Goal: Complete application form

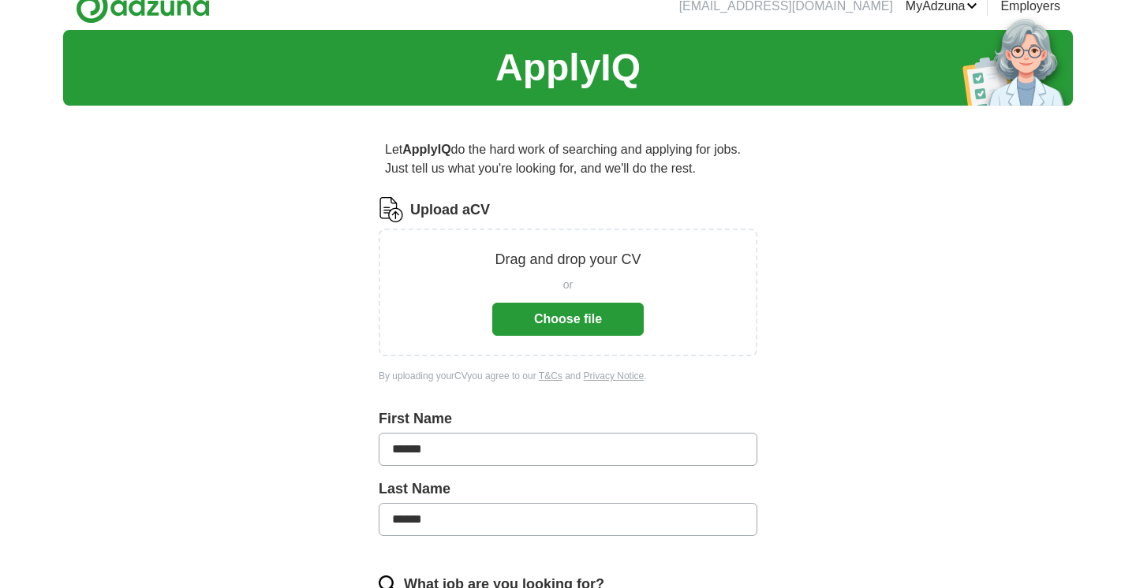
scroll to position [21, 0]
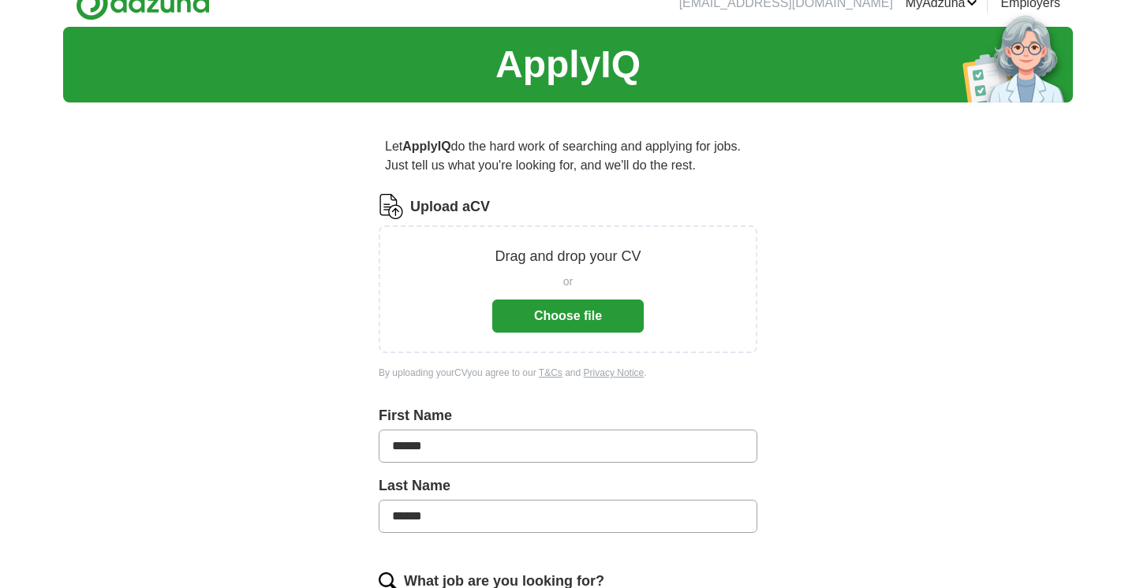
click at [589, 313] on button "Choose file" at bounding box center [567, 316] width 151 height 33
click at [554, 311] on button "Choose file" at bounding box center [567, 316] width 151 height 33
click at [558, 321] on button "Choose file" at bounding box center [567, 316] width 151 height 33
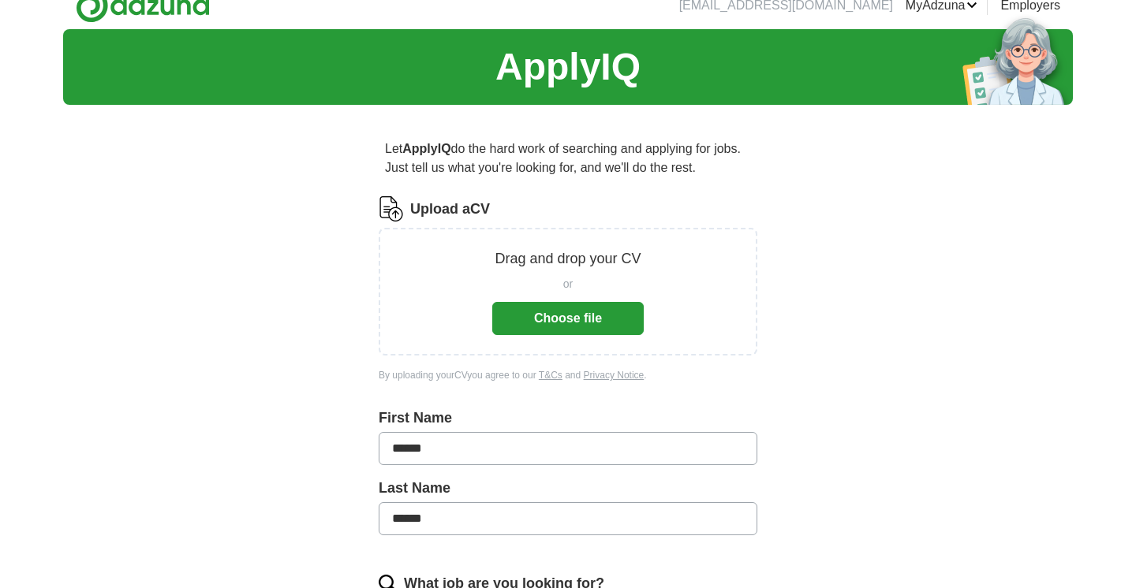
scroll to position [0, 0]
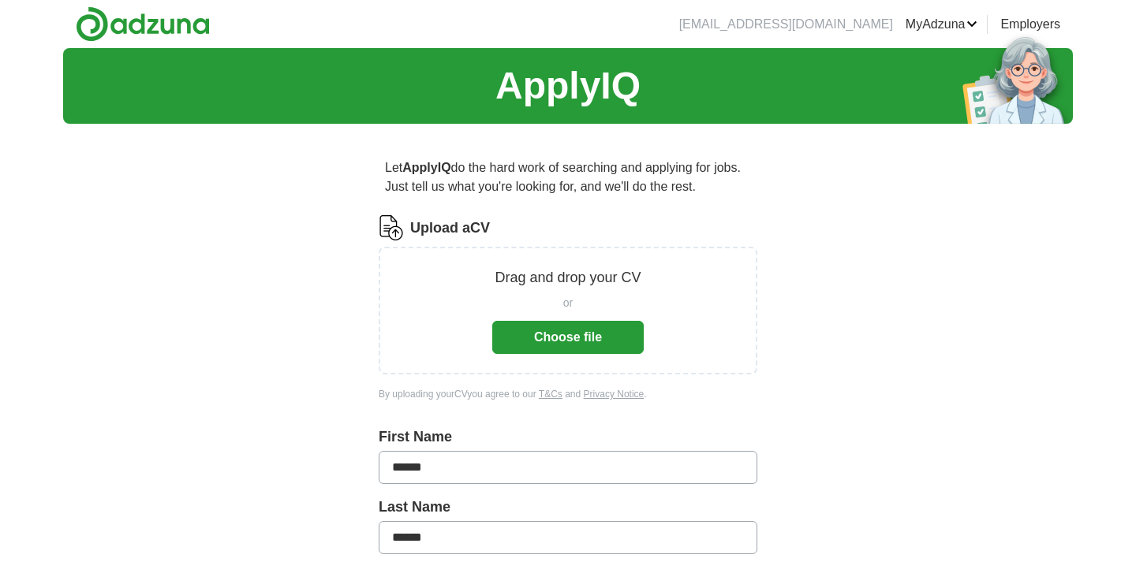
click at [588, 337] on button "Choose file" at bounding box center [567, 337] width 151 height 33
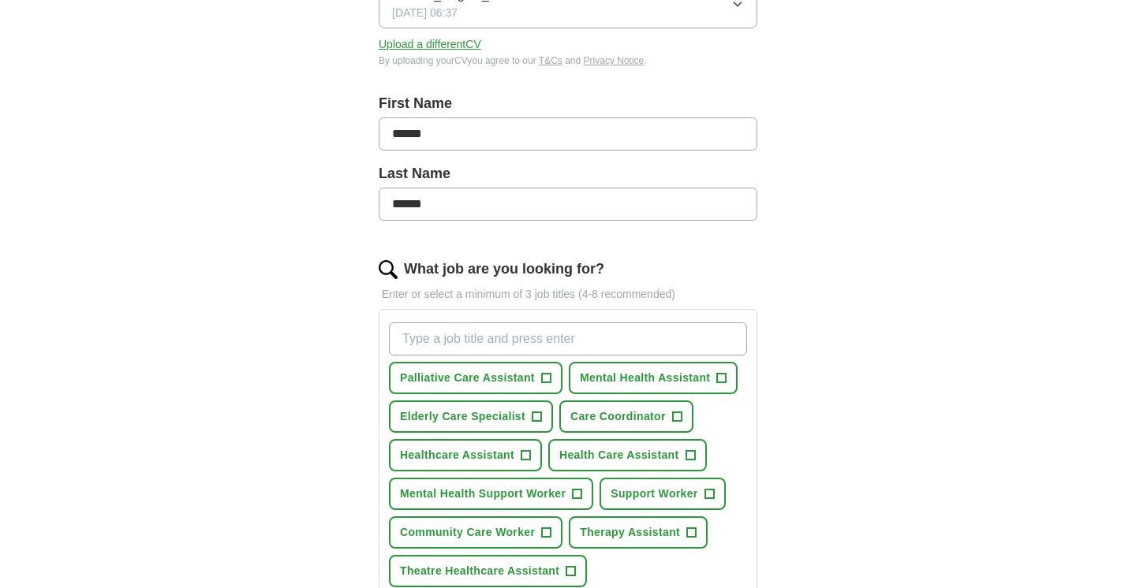
scroll to position [274, 0]
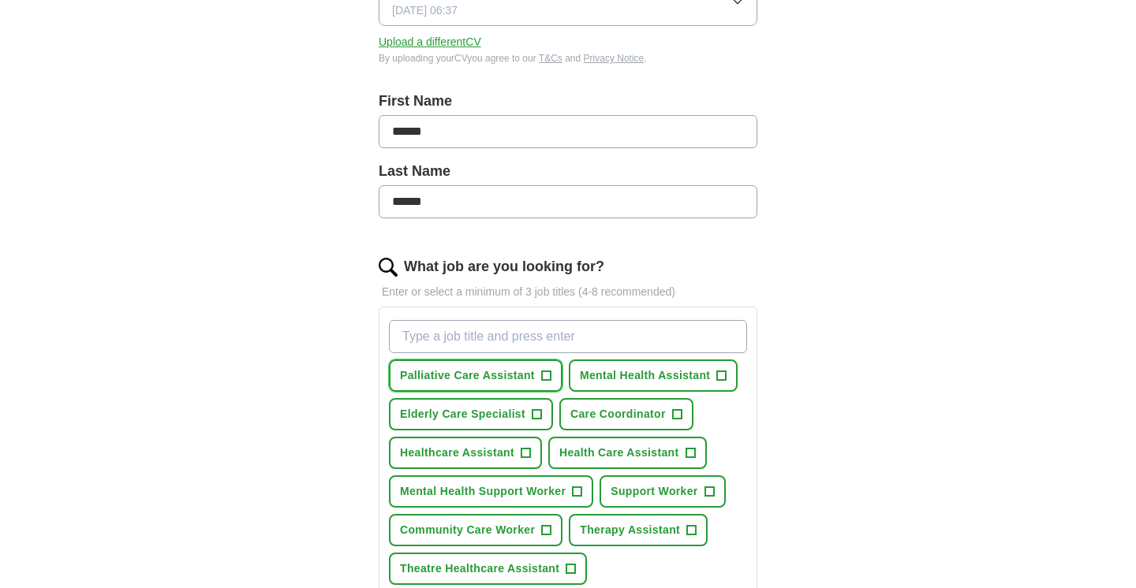
click at [549, 376] on span "+" at bounding box center [545, 376] width 9 height 13
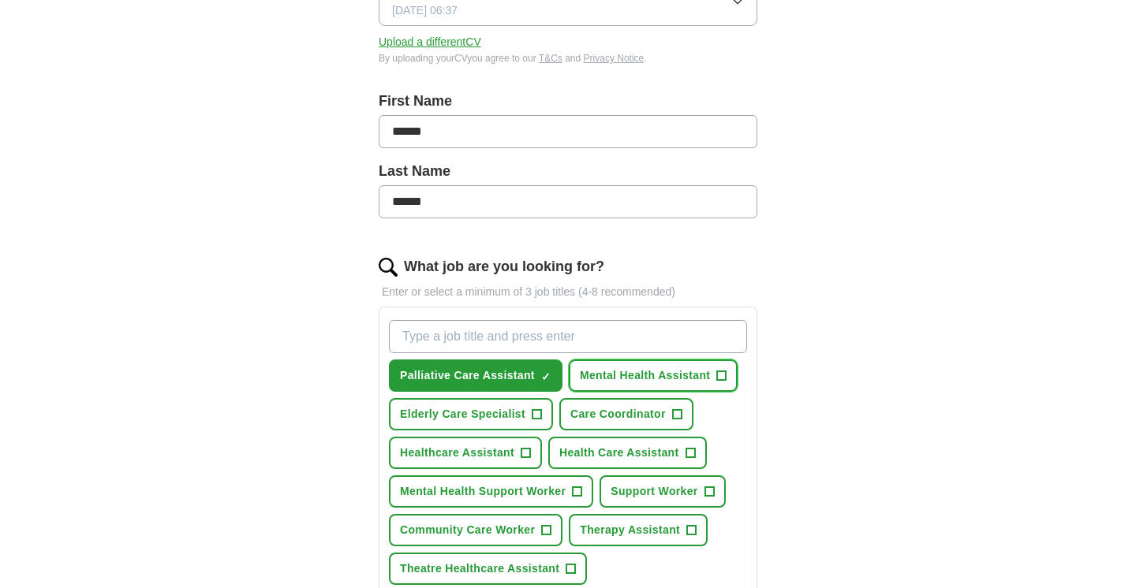
click at [724, 373] on span "+" at bounding box center [721, 376] width 9 height 13
click at [0, 0] on span "×" at bounding box center [0, 0] width 0 height 0
click at [681, 379] on span "Mental Health Assistant" at bounding box center [645, 375] width 130 height 17
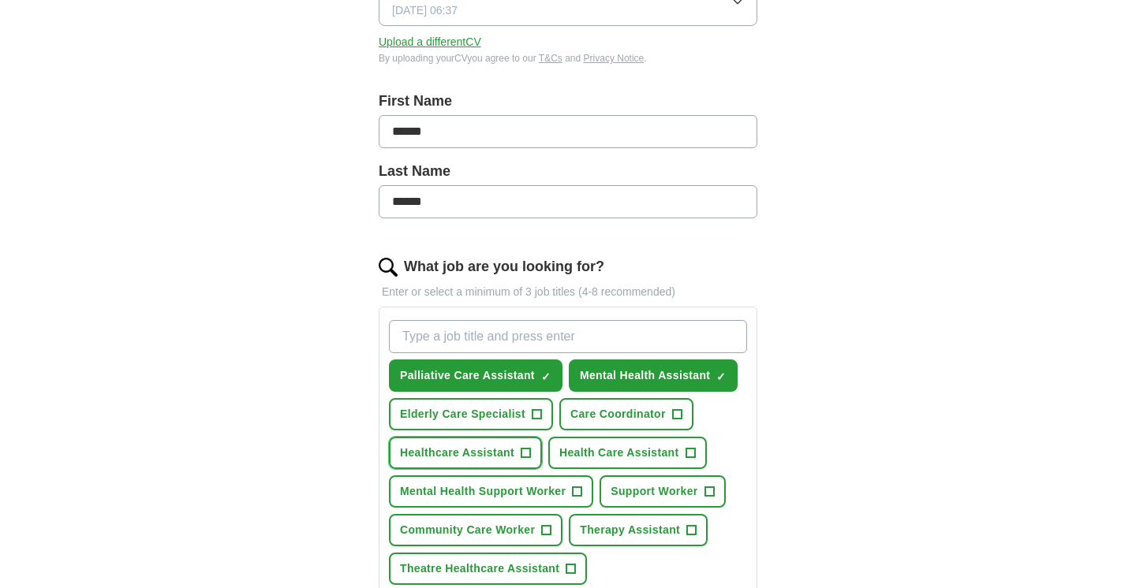
click at [480, 454] on span "Healthcare Assistant" at bounding box center [457, 453] width 114 height 17
click at [585, 460] on span "Health Care Assistant" at bounding box center [619, 453] width 120 height 17
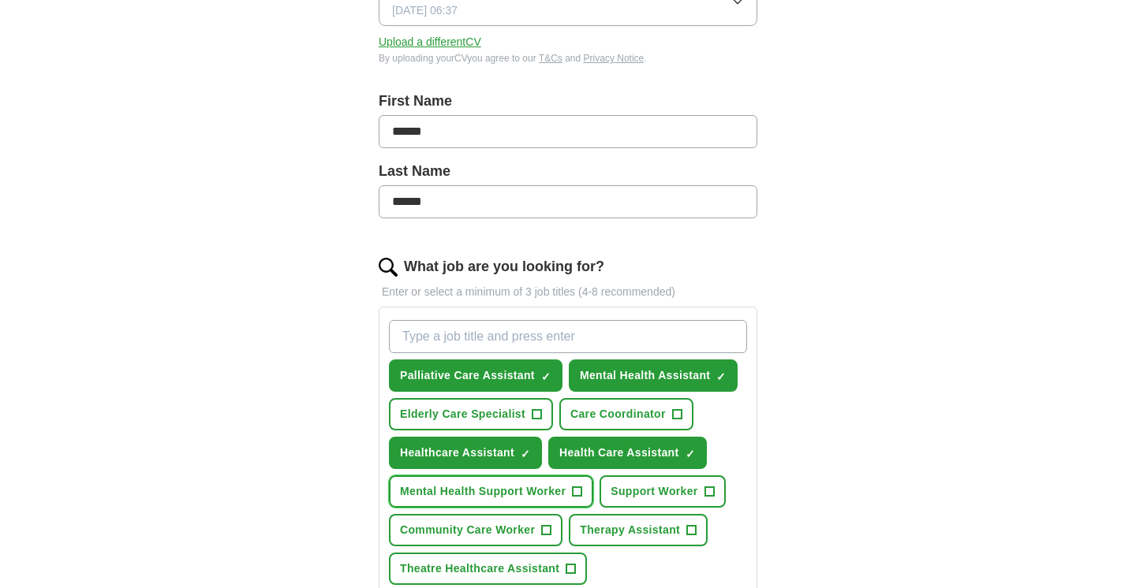
click at [528, 490] on span "Mental Health Support Worker" at bounding box center [483, 491] width 166 height 17
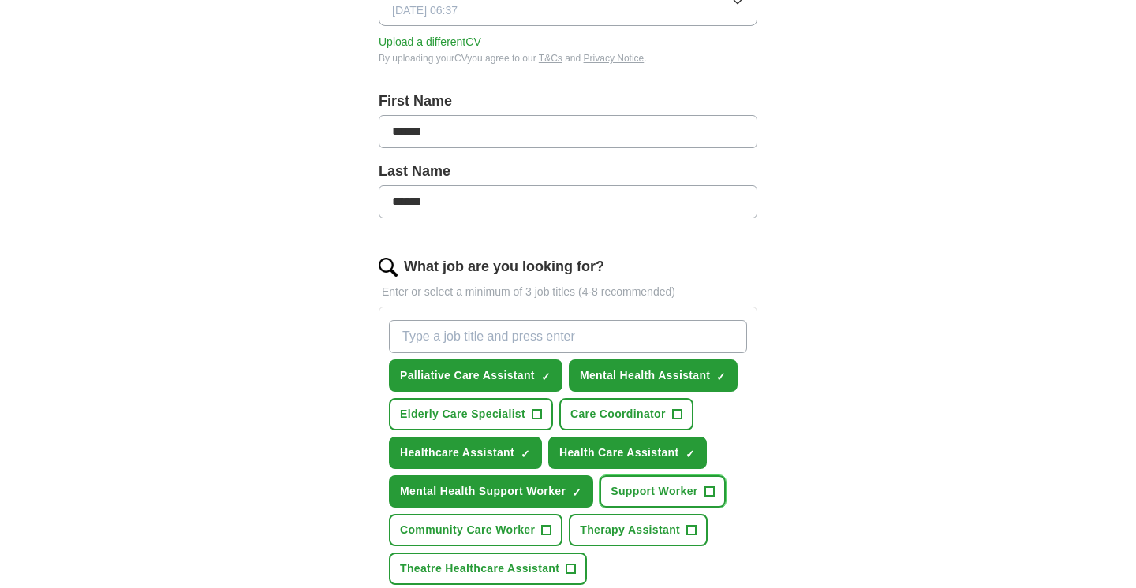
click at [649, 494] on span "Support Worker" at bounding box center [653, 491] width 87 height 17
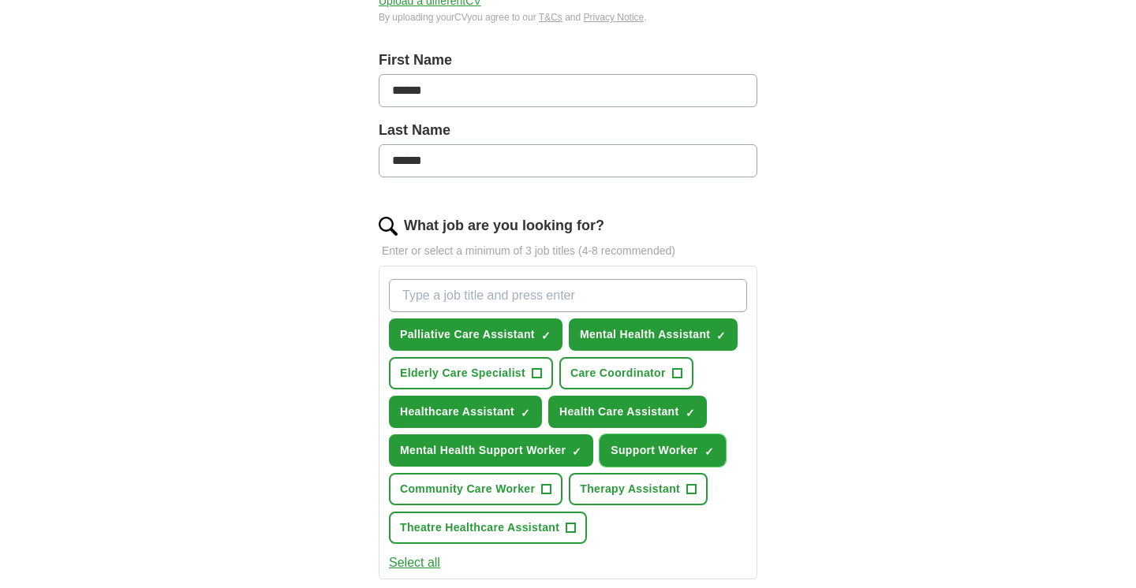
scroll to position [337, 0]
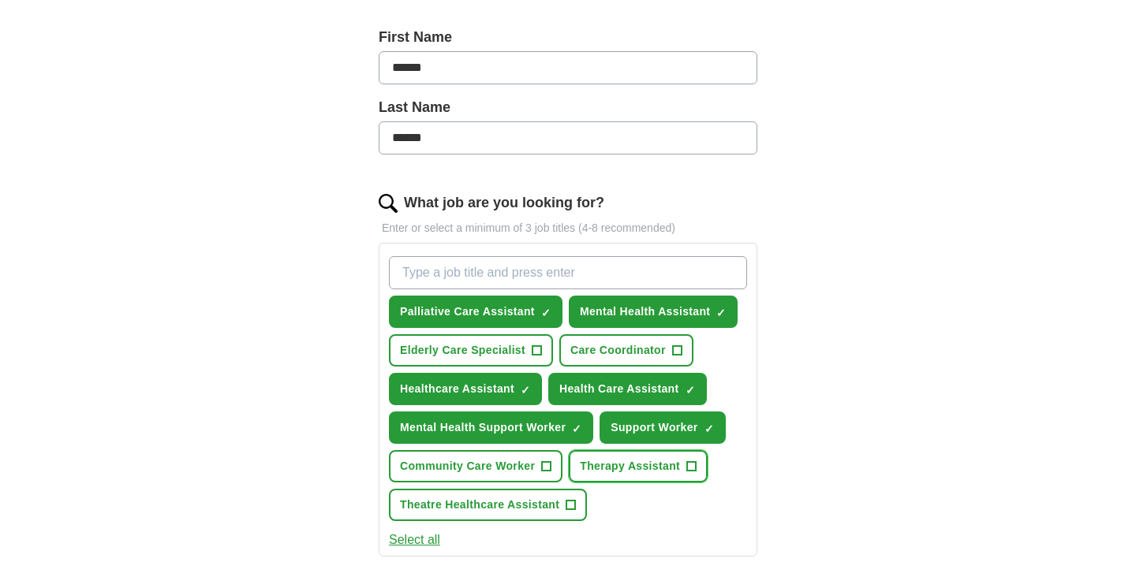
click at [632, 470] on span "Therapy Assistant" at bounding box center [630, 466] width 100 height 17
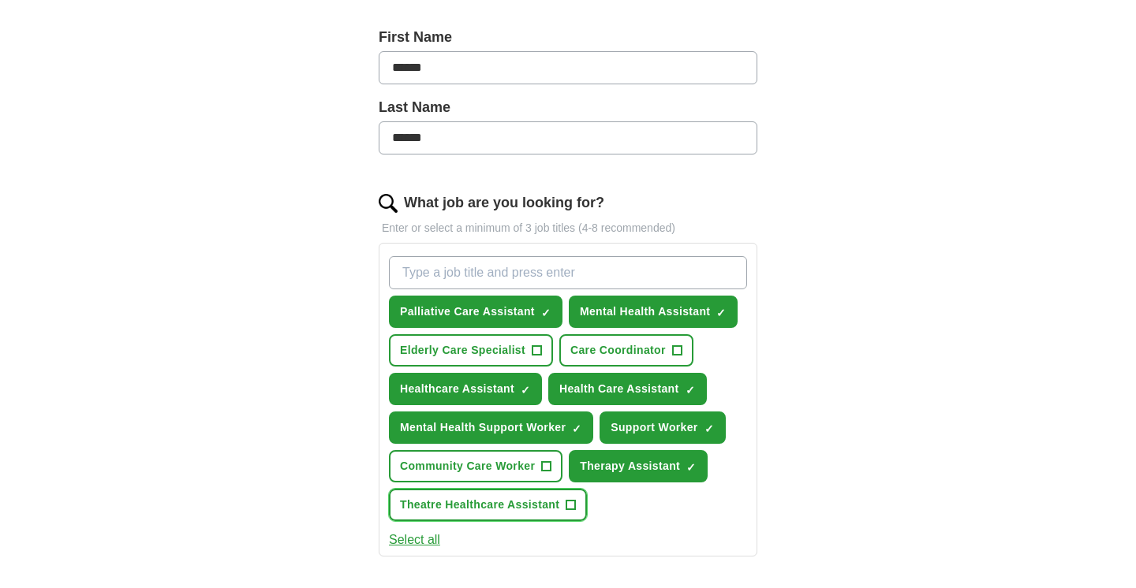
click at [492, 511] on span "Theatre Healthcare Assistant" at bounding box center [479, 505] width 159 height 17
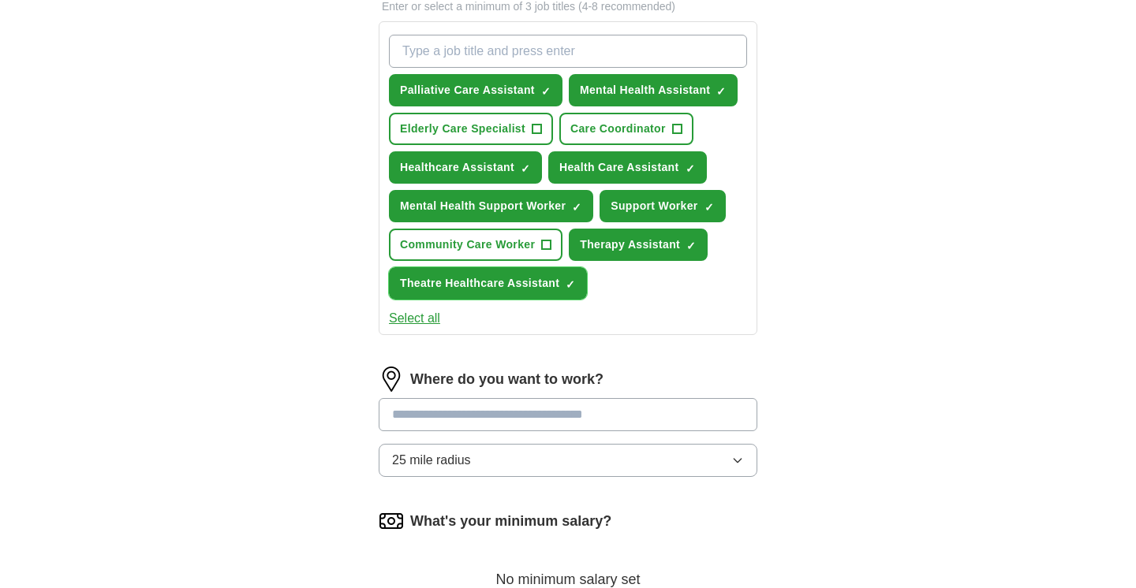
scroll to position [568, 0]
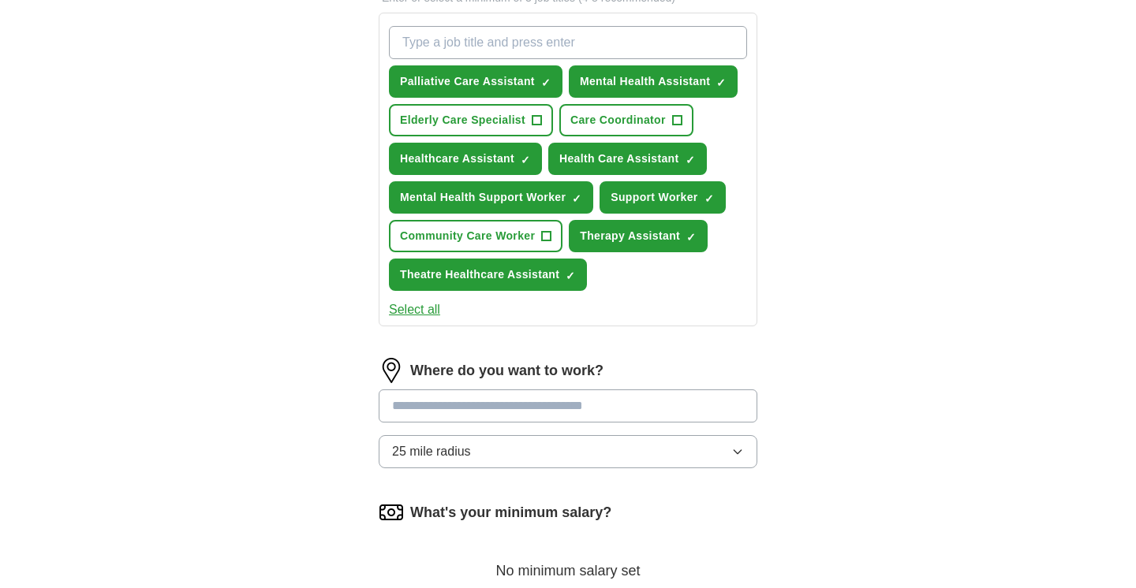
click at [449, 401] on input at bounding box center [568, 406] width 379 height 33
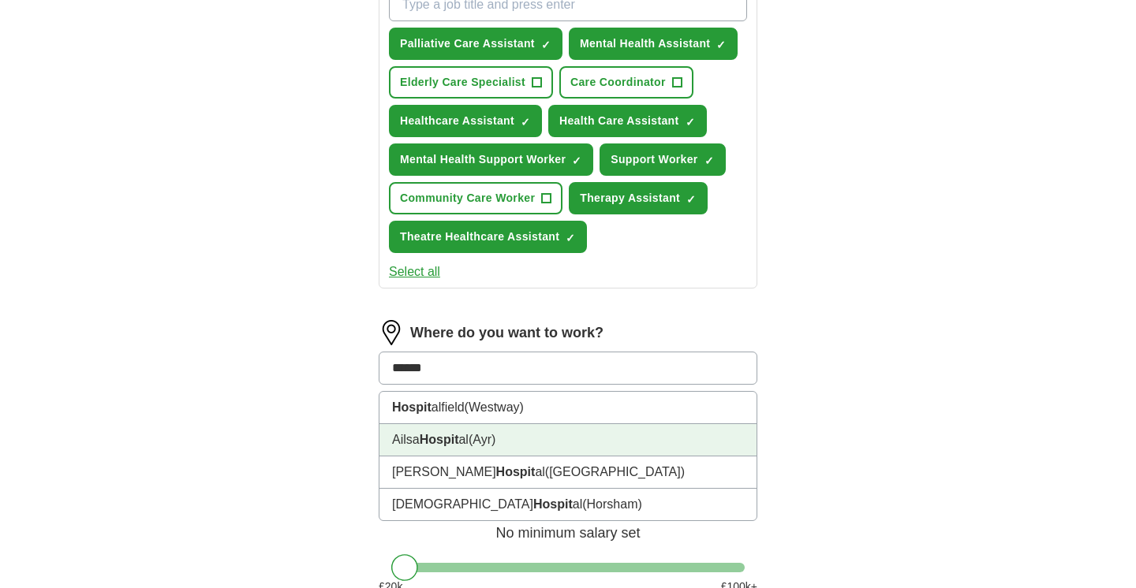
scroll to position [617, 0]
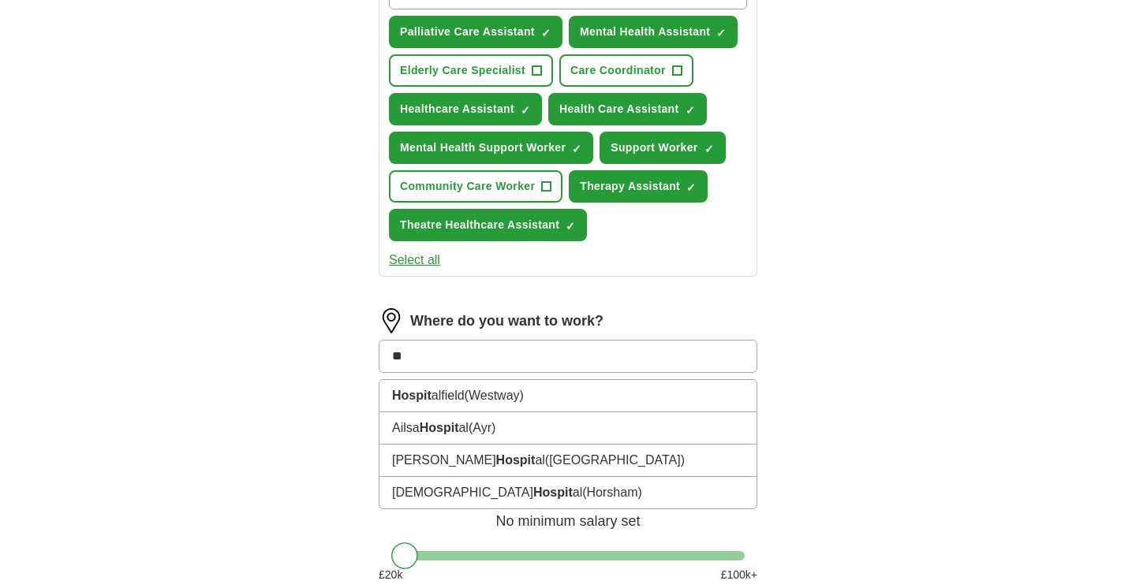
type input "*"
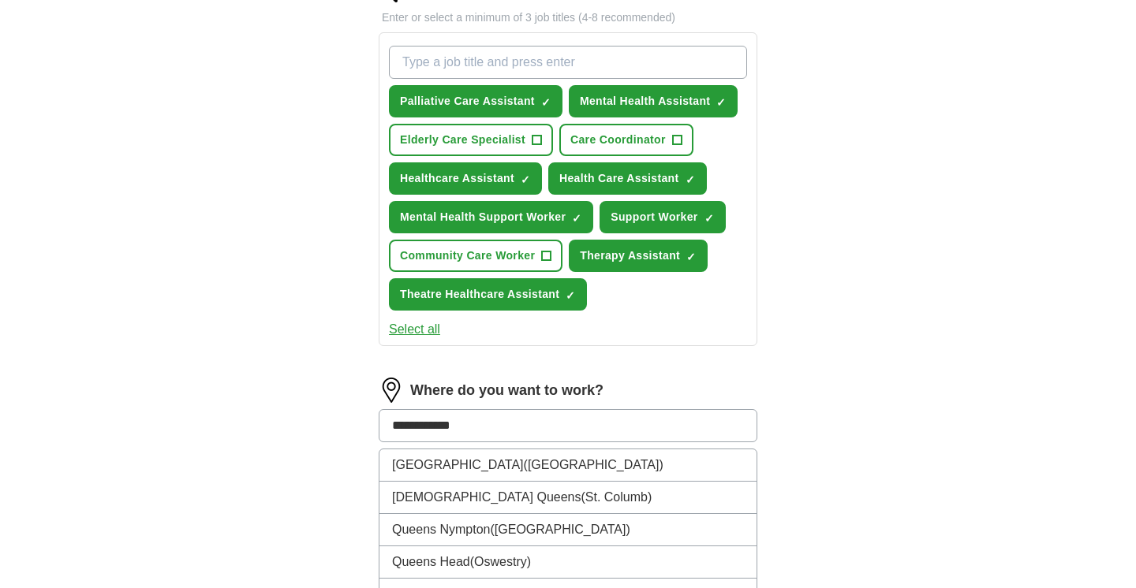
scroll to position [546, 0]
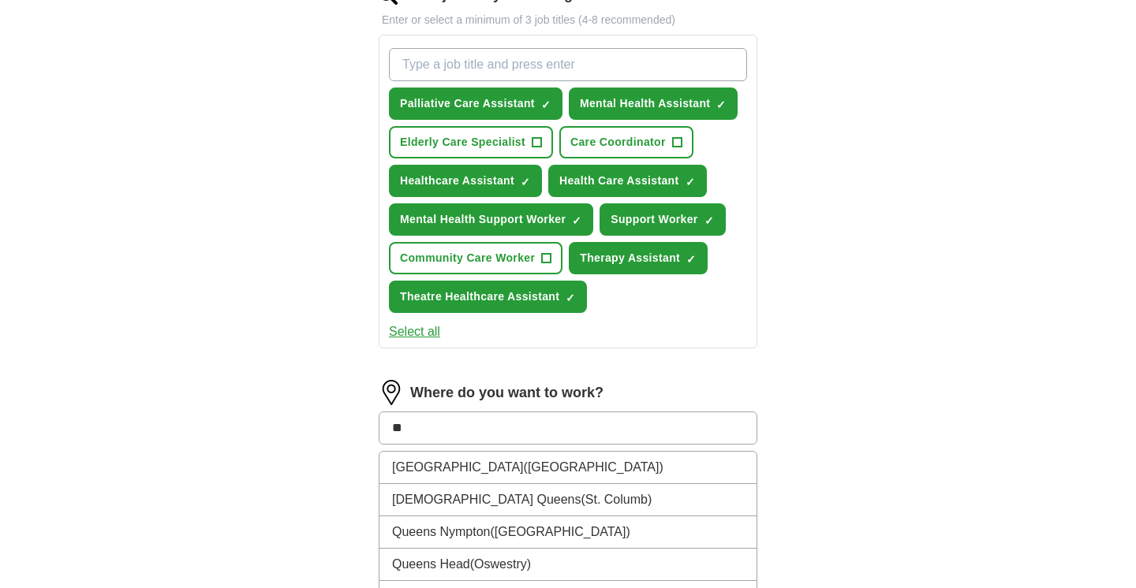
type input "*"
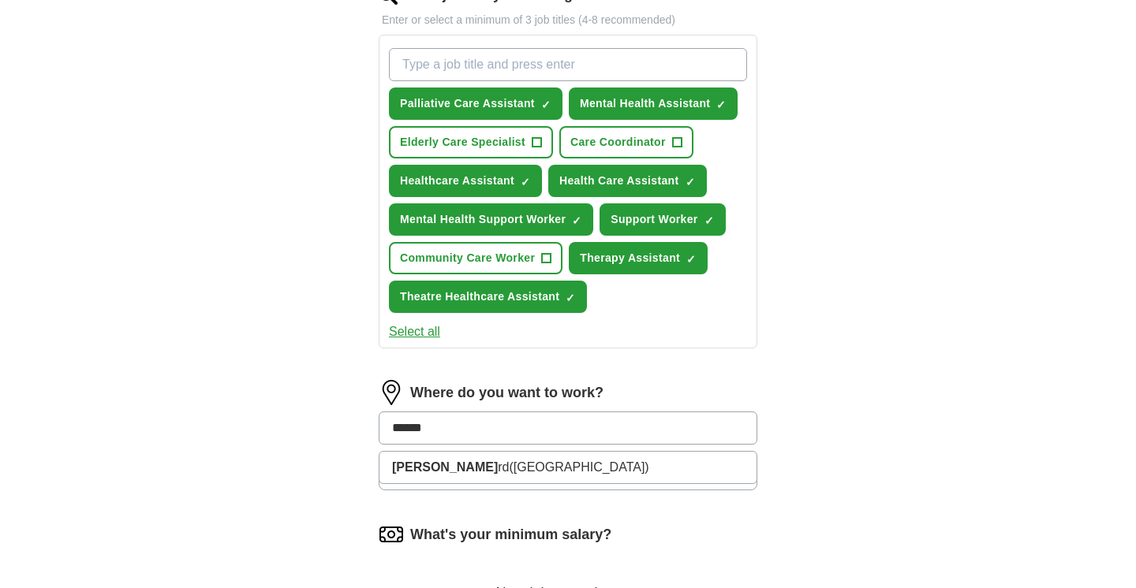
type input "*******"
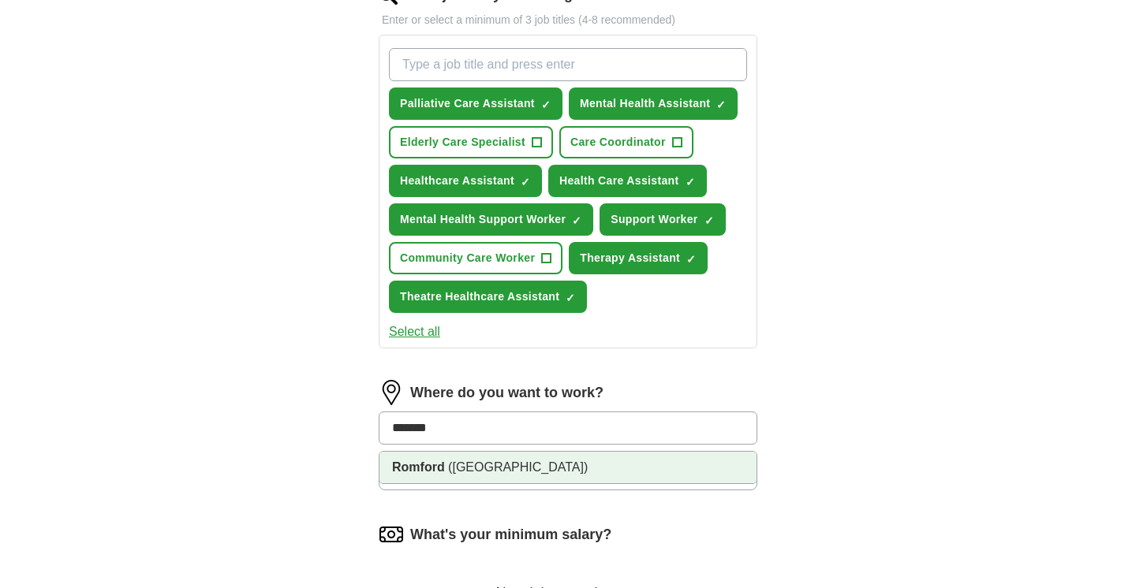
click at [450, 474] on span "([GEOGRAPHIC_DATA])" at bounding box center [518, 467] width 140 height 13
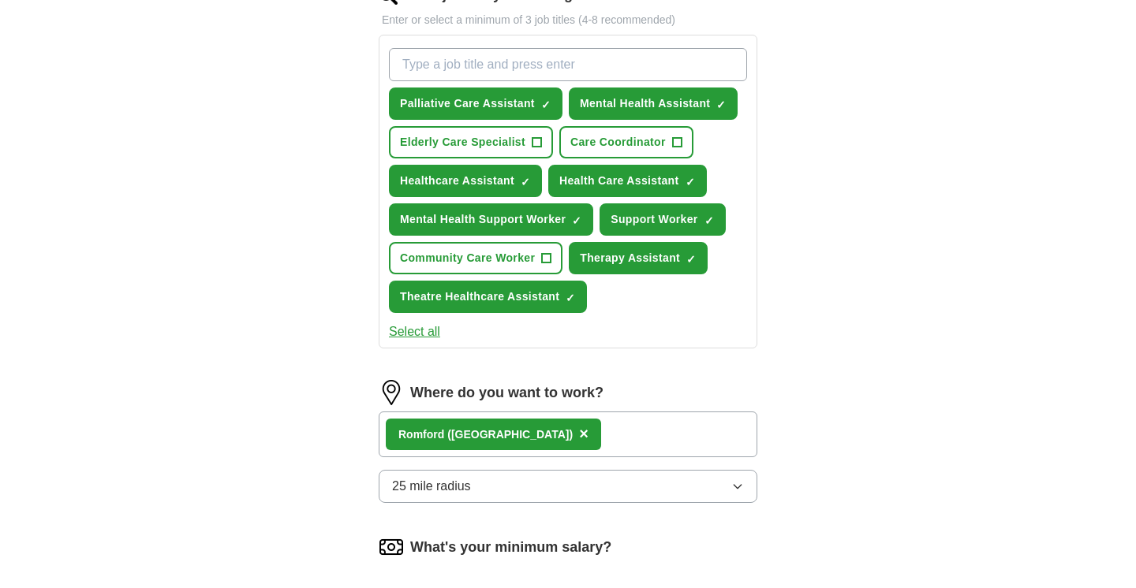
click at [736, 486] on icon "button" at bounding box center [737, 486] width 13 height 13
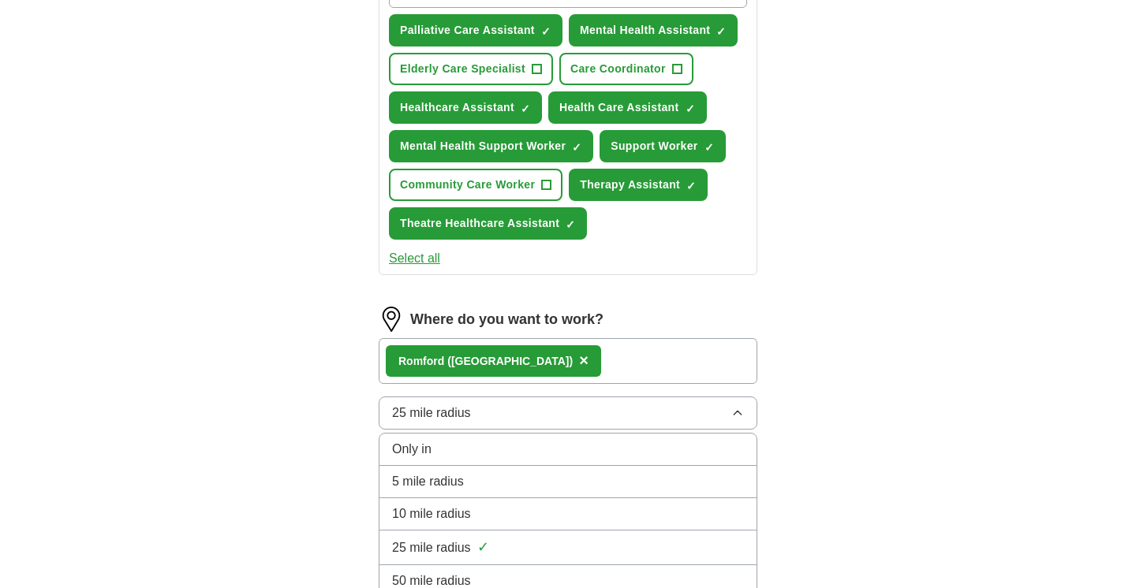
scroll to position [620, 0]
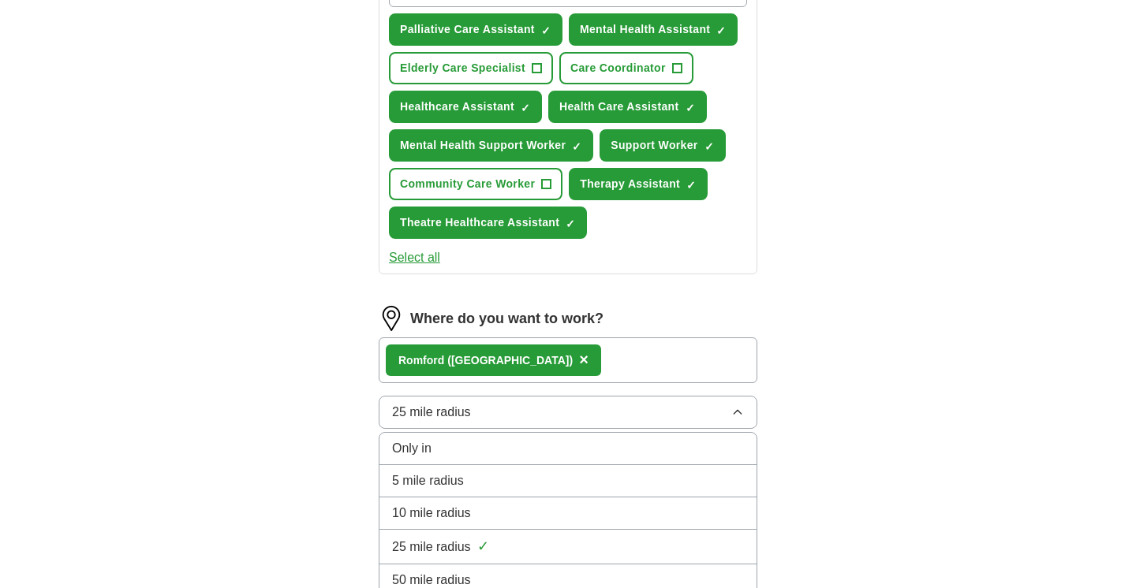
click at [532, 524] on li "10 mile radius" at bounding box center [567, 514] width 377 height 32
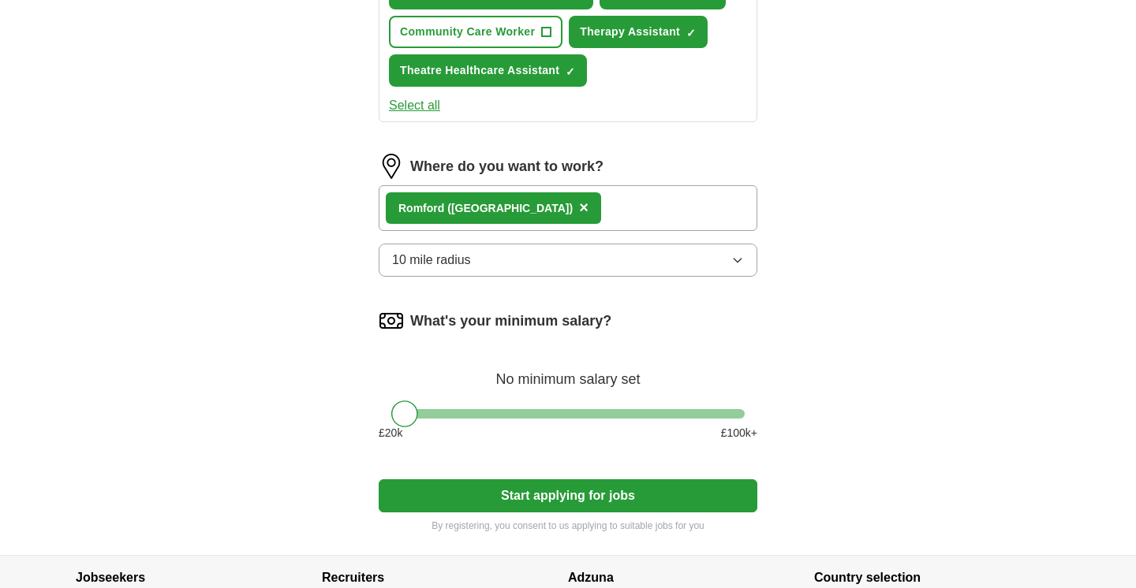
scroll to position [773, 0]
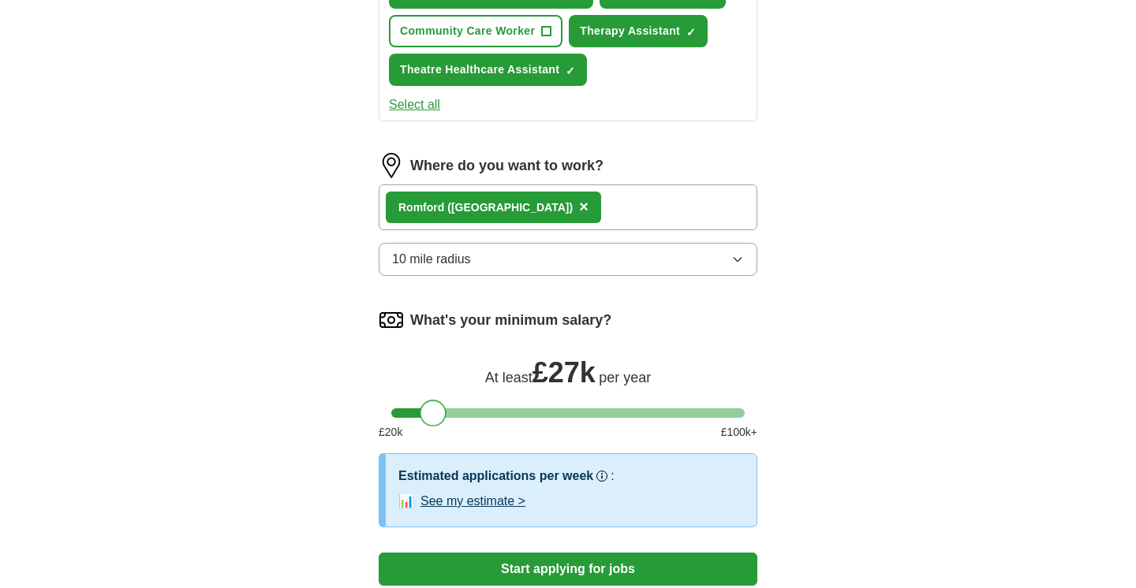
drag, startPoint x: 401, startPoint y: 415, endPoint x: 430, endPoint y: 417, distance: 29.3
click at [430, 417] on div at bounding box center [433, 413] width 27 height 27
click at [468, 501] on button "See my estimate >" at bounding box center [472, 501] width 105 height 19
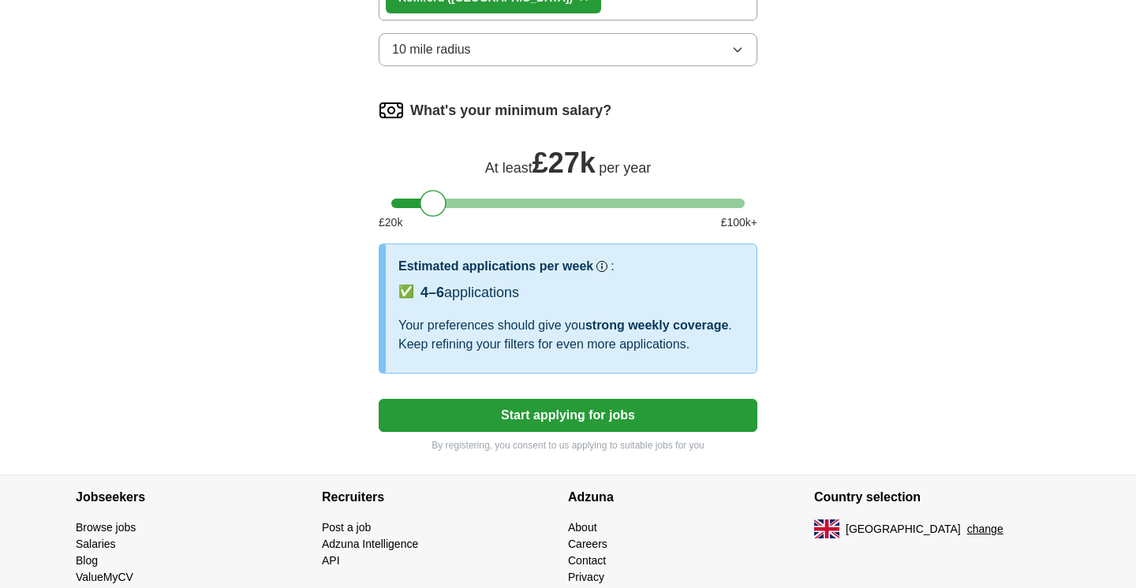
scroll to position [985, 0]
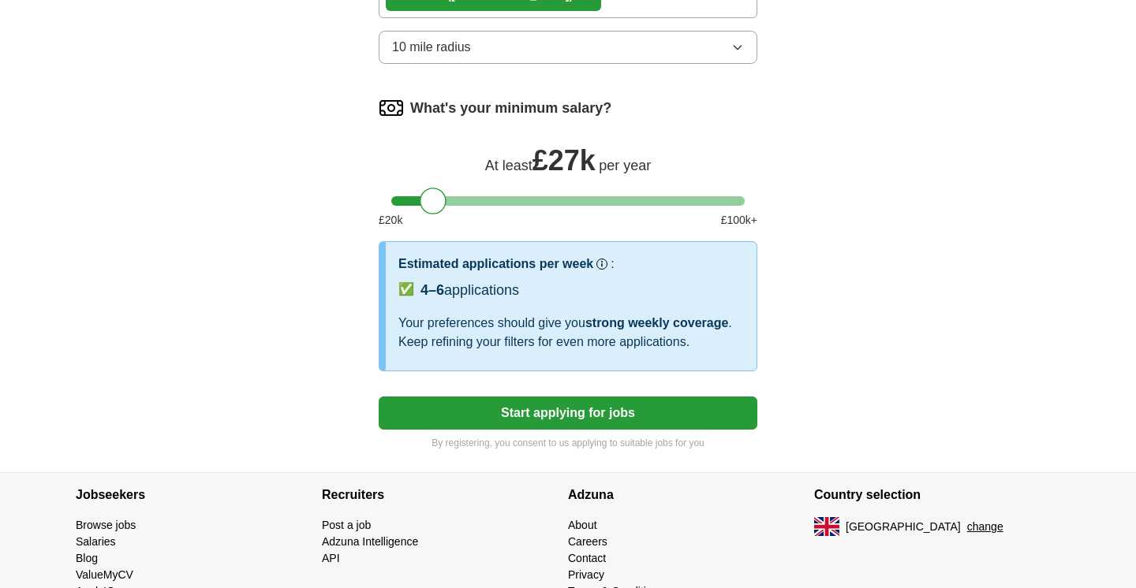
click at [560, 413] on button "Start applying for jobs" at bounding box center [568, 413] width 379 height 33
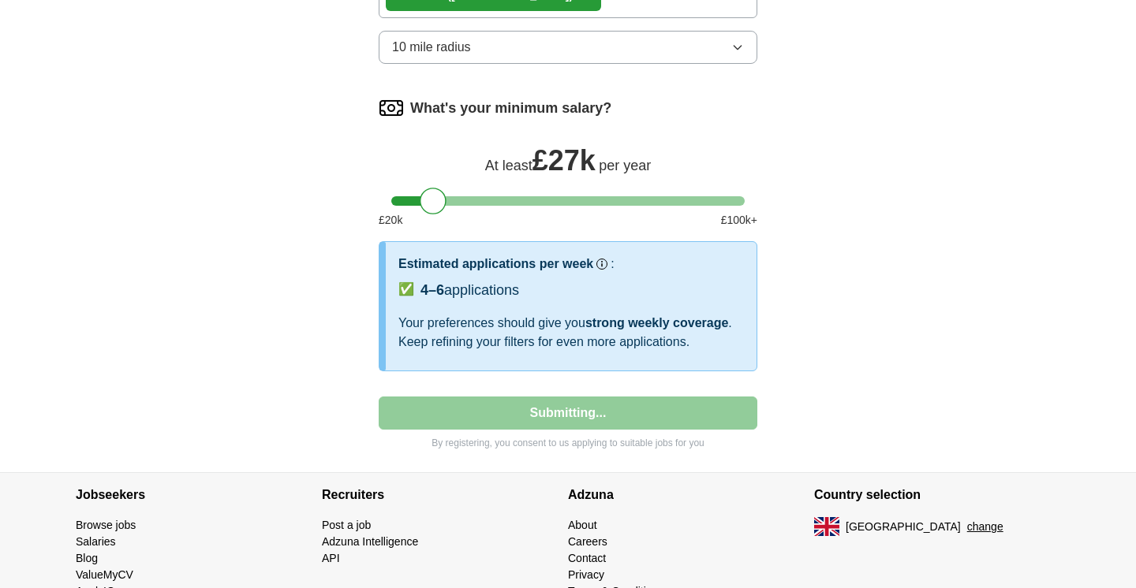
select select "**"
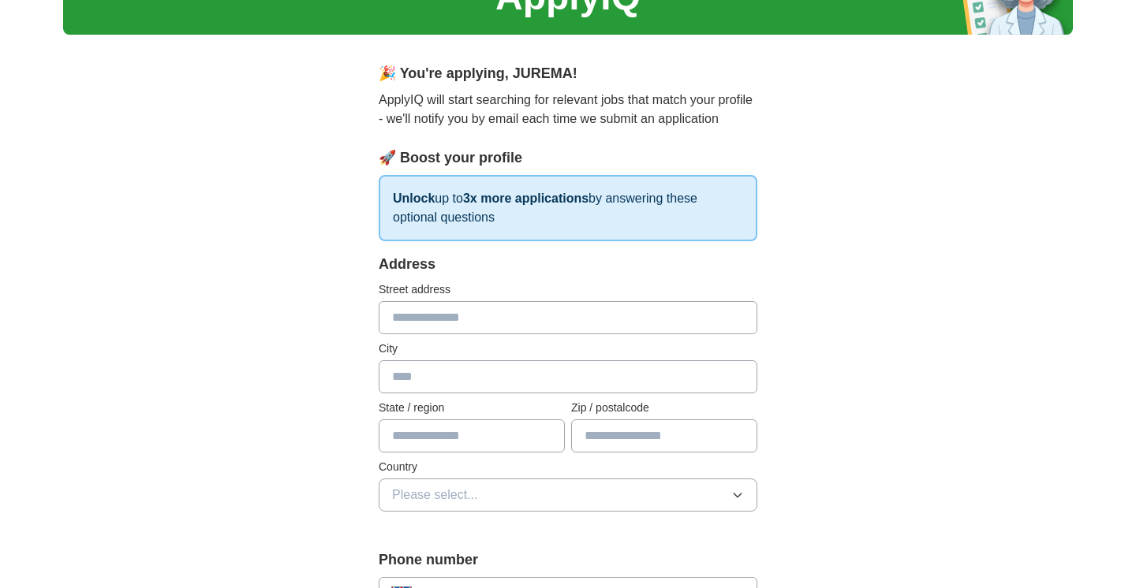
scroll to position [88, 0]
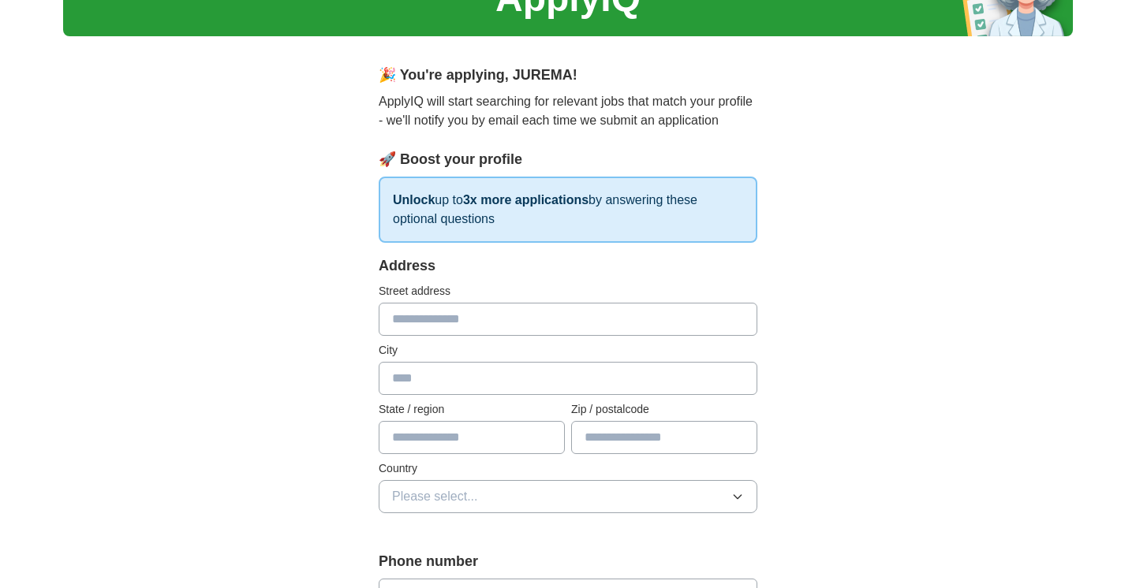
click at [469, 324] on input "text" at bounding box center [568, 319] width 379 height 33
type input "**********"
type input "*******"
select select "**"
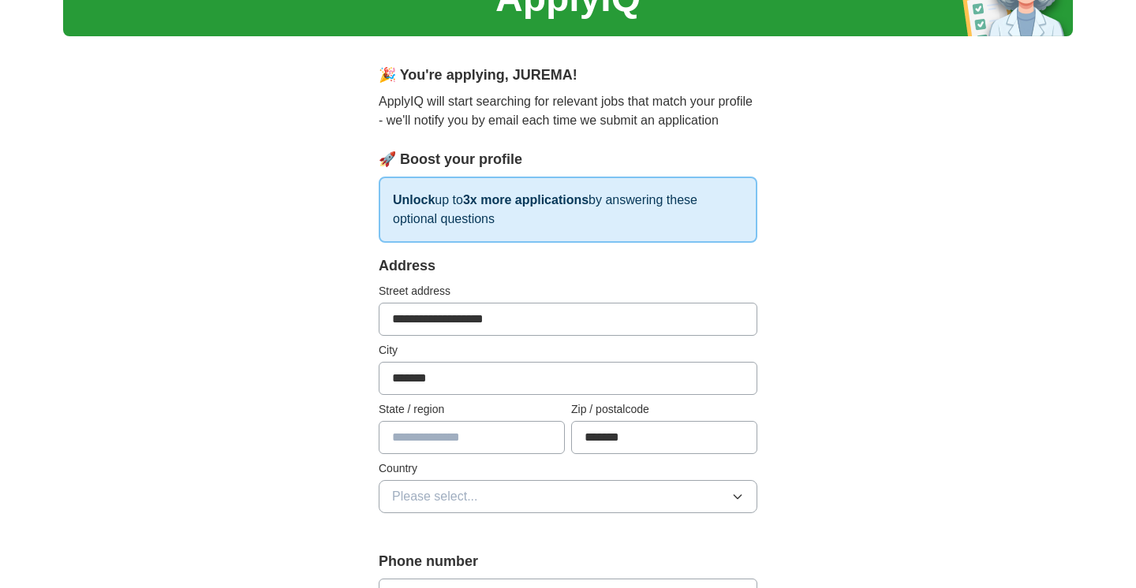
type input "***"
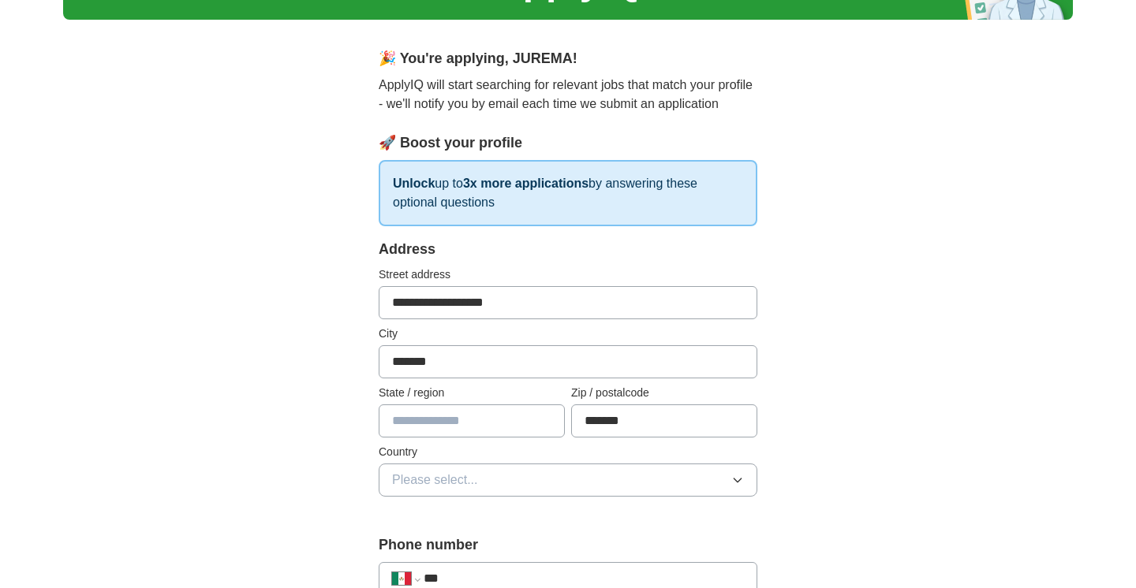
click at [740, 477] on icon "button" at bounding box center [737, 480] width 13 height 13
click at [509, 509] on div "[GEOGRAPHIC_DATA]" at bounding box center [568, 516] width 352 height 19
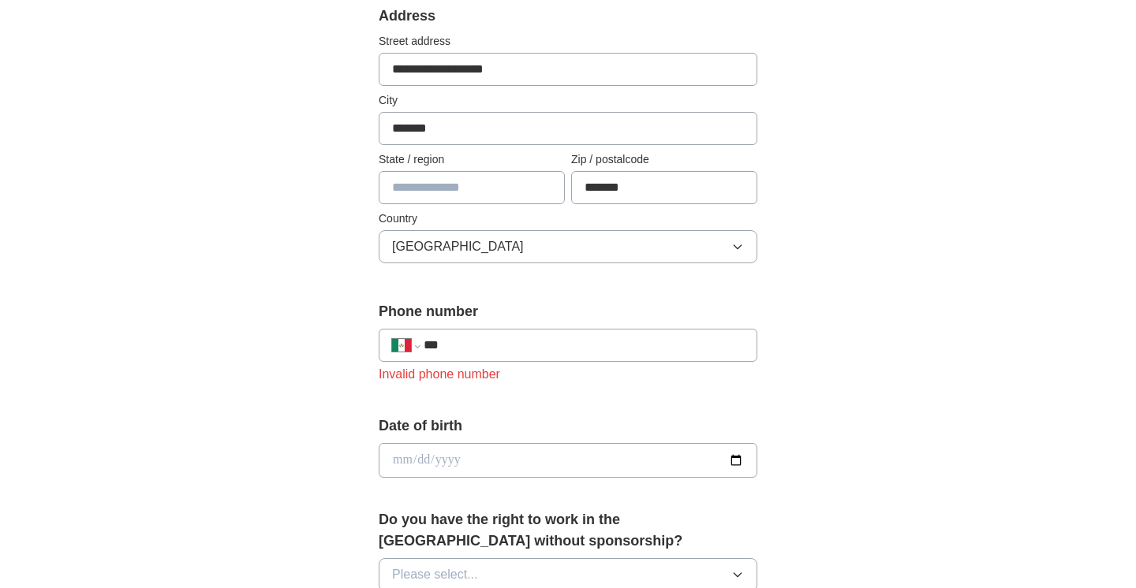
scroll to position [361, 0]
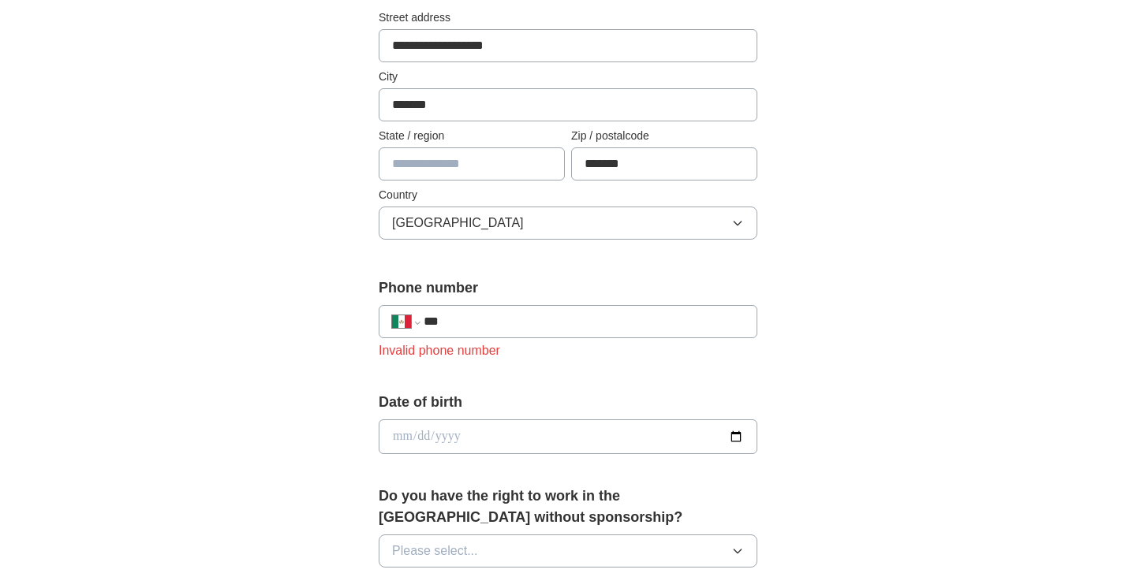
click at [429, 325] on input "***" at bounding box center [583, 321] width 320 height 19
click at [420, 323] on div "**********" at bounding box center [568, 321] width 379 height 33
click at [416, 326] on select "**********" at bounding box center [405, 321] width 27 height 19
select select "**"
click at [392, 312] on select "**********" at bounding box center [405, 321] width 27 height 19
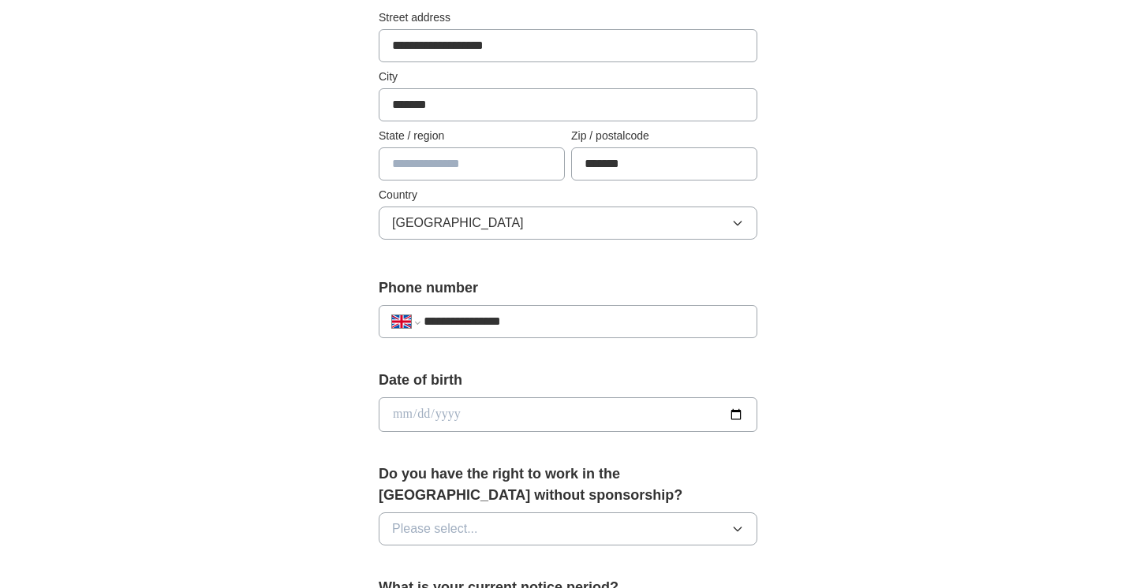
type input "**********"
click at [729, 420] on input "date" at bounding box center [568, 414] width 379 height 35
type input "**********"
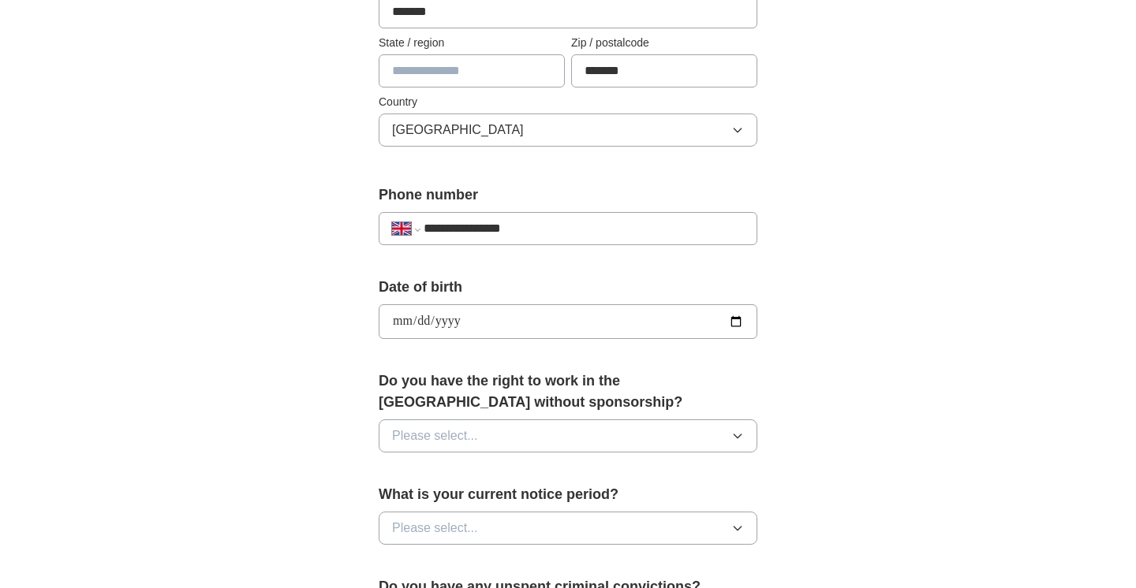
click at [741, 434] on icon "button" at bounding box center [737, 436] width 13 height 13
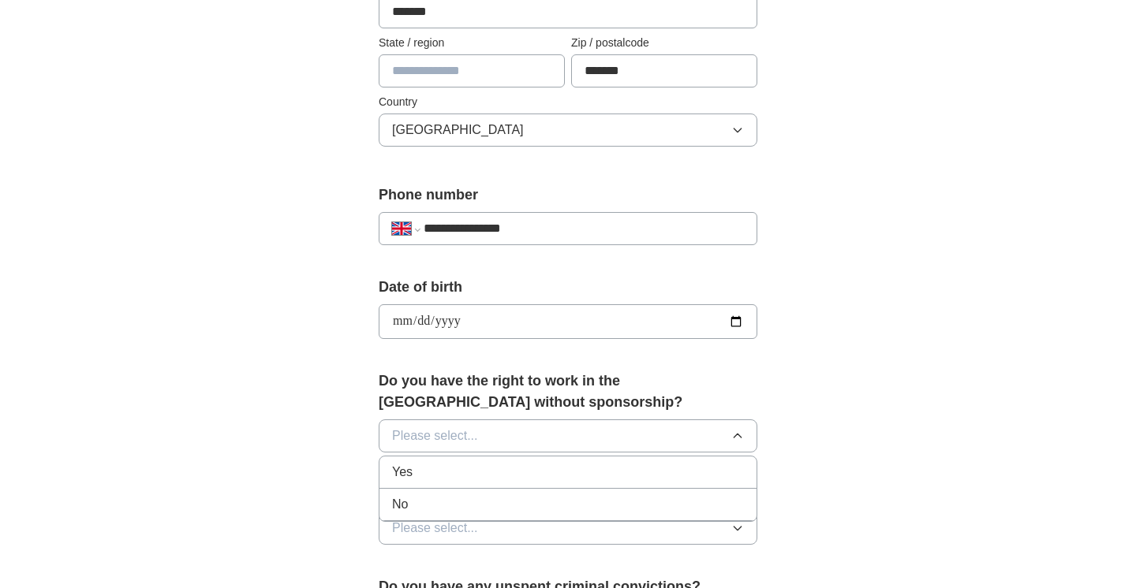
click at [416, 469] on div "Yes" at bounding box center [568, 472] width 352 height 19
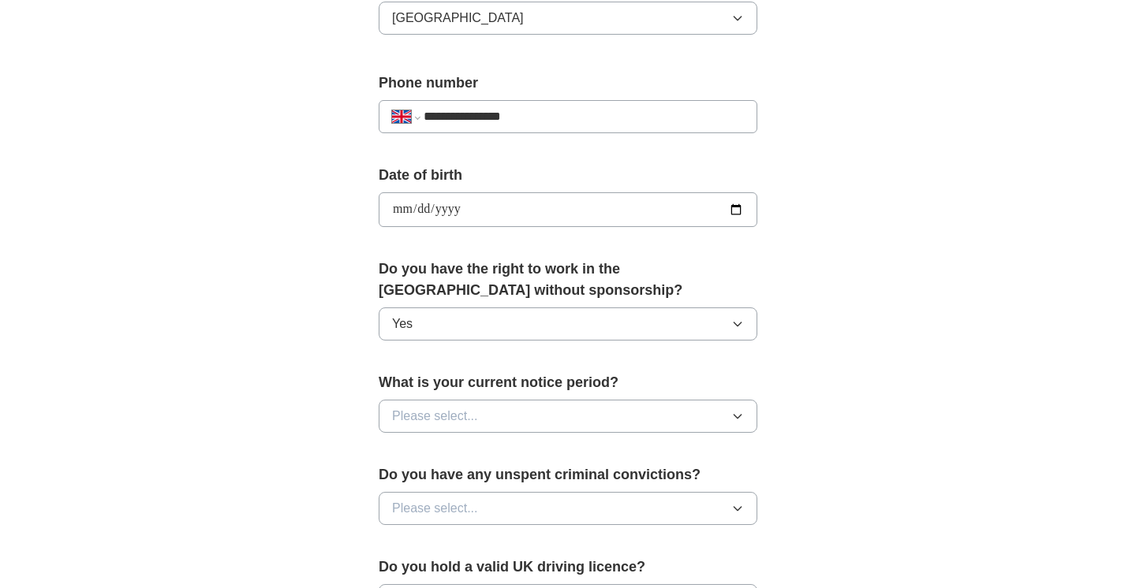
scroll to position [573, 0]
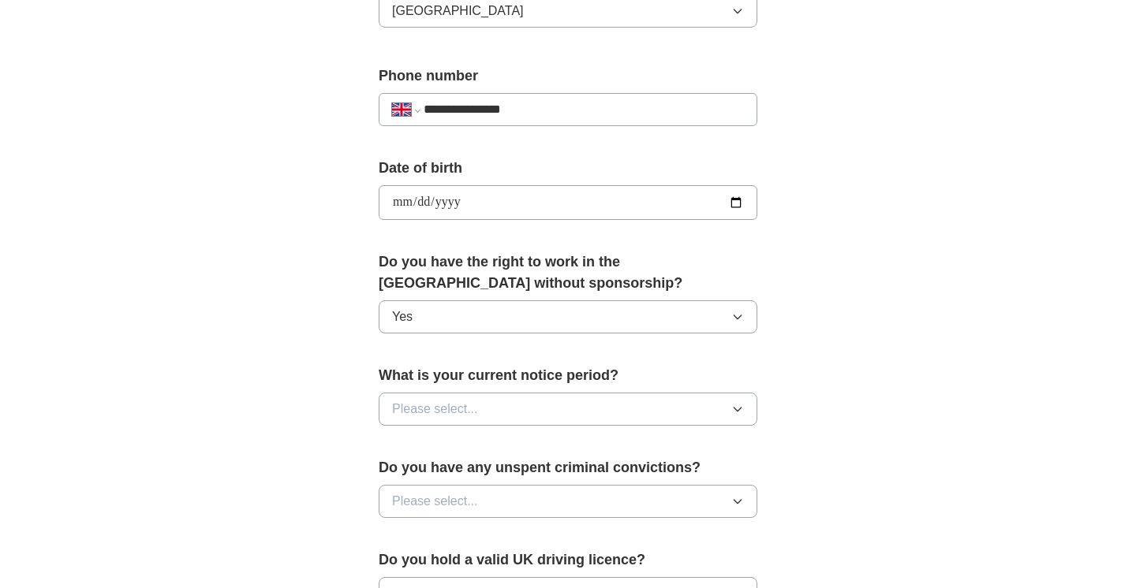
click at [742, 406] on icon "button" at bounding box center [737, 409] width 13 height 13
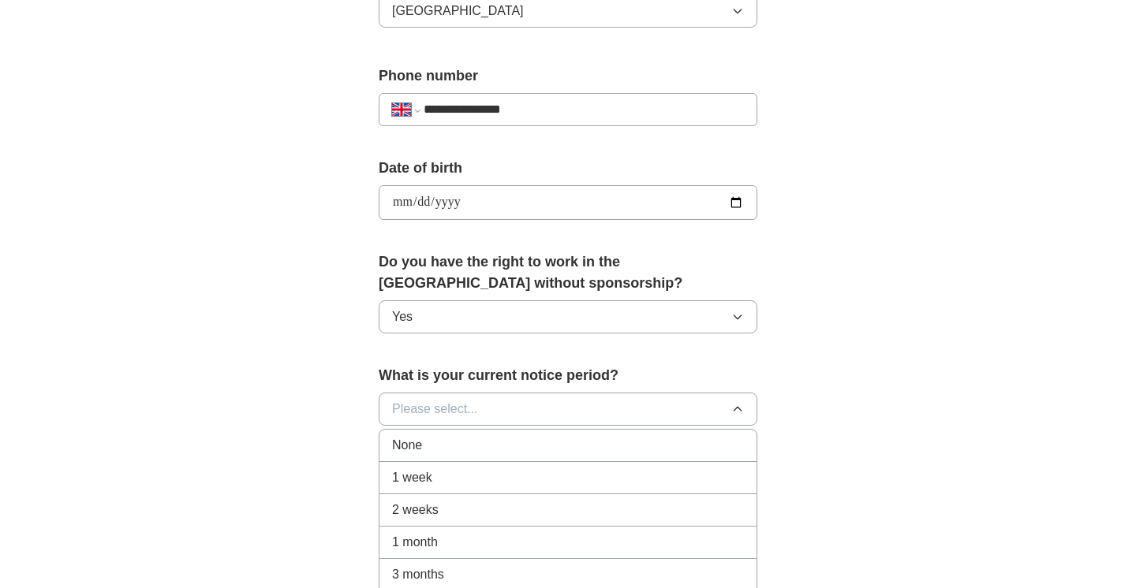
click at [502, 440] on div "None" at bounding box center [568, 445] width 352 height 19
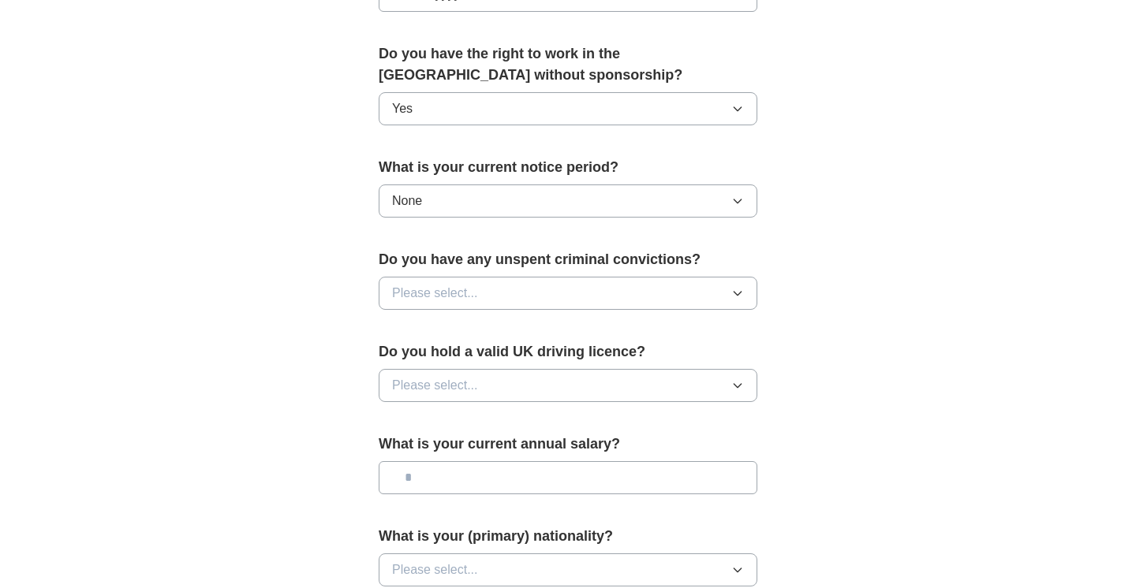
scroll to position [788, 0]
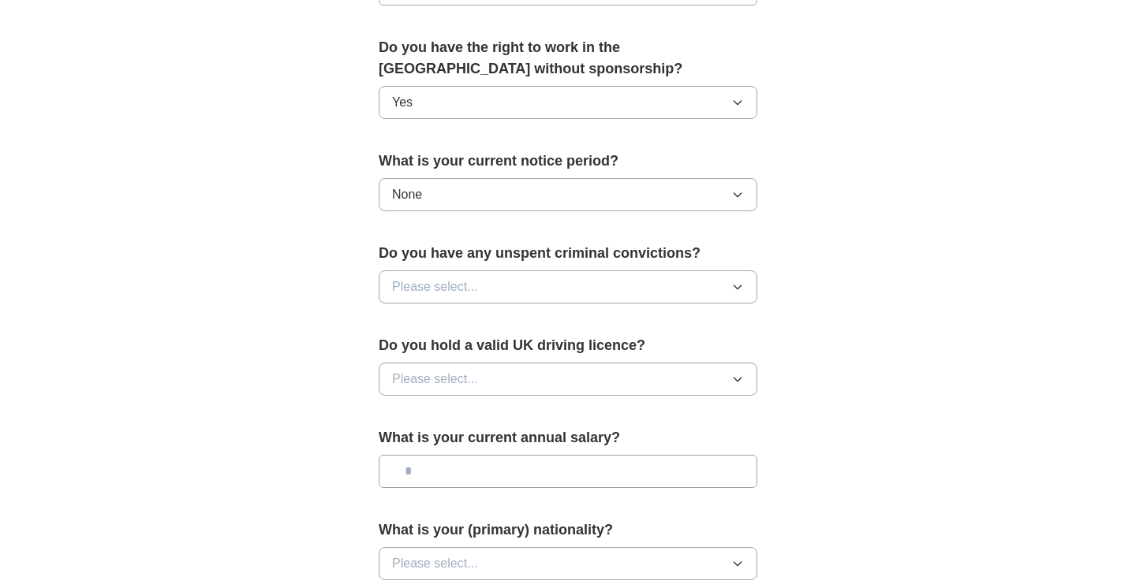
click at [740, 289] on icon "button" at bounding box center [737, 287] width 13 height 13
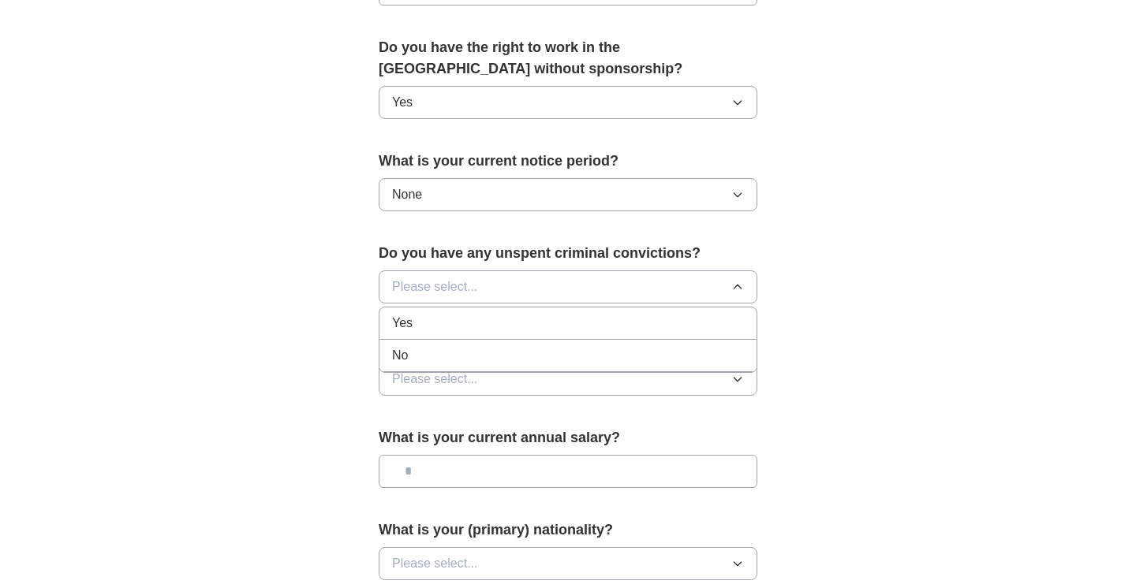
click at [495, 355] on div "No" at bounding box center [568, 355] width 352 height 19
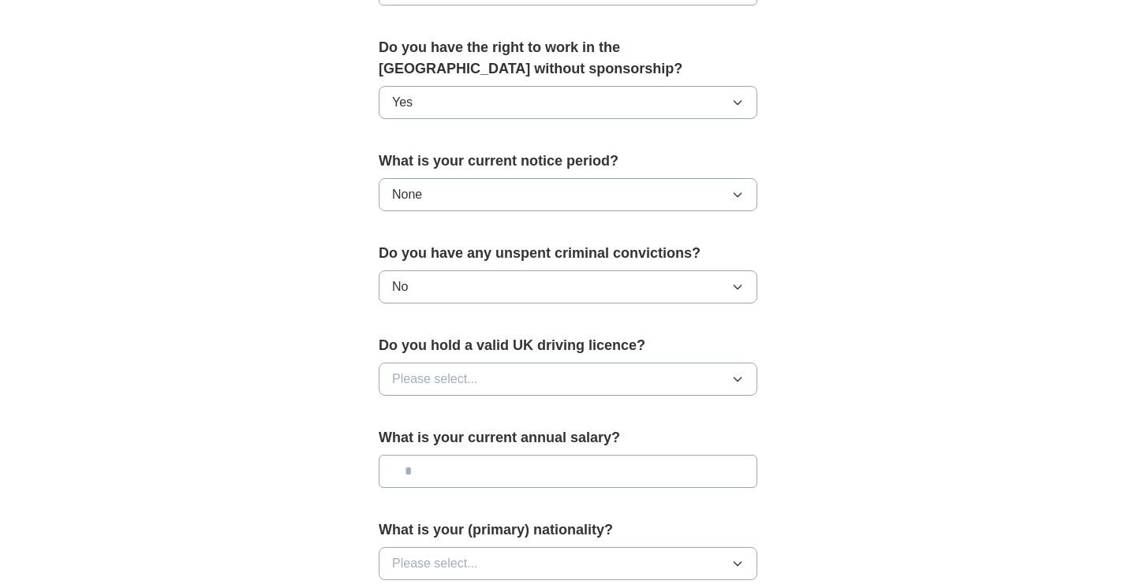
click at [742, 382] on icon "button" at bounding box center [737, 379] width 13 height 13
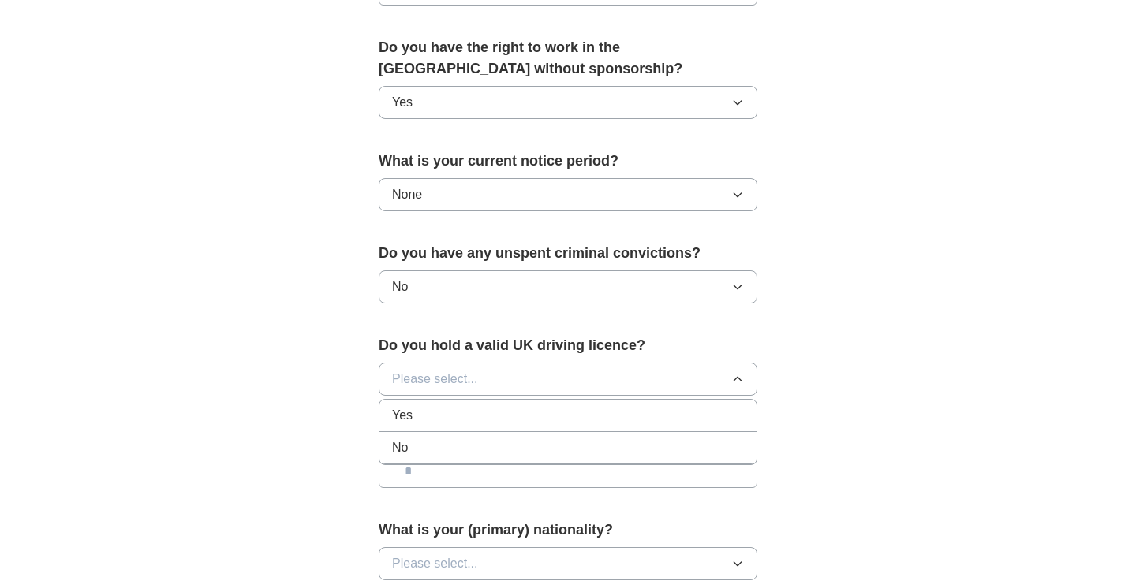
click at [431, 448] on div "No" at bounding box center [568, 447] width 352 height 19
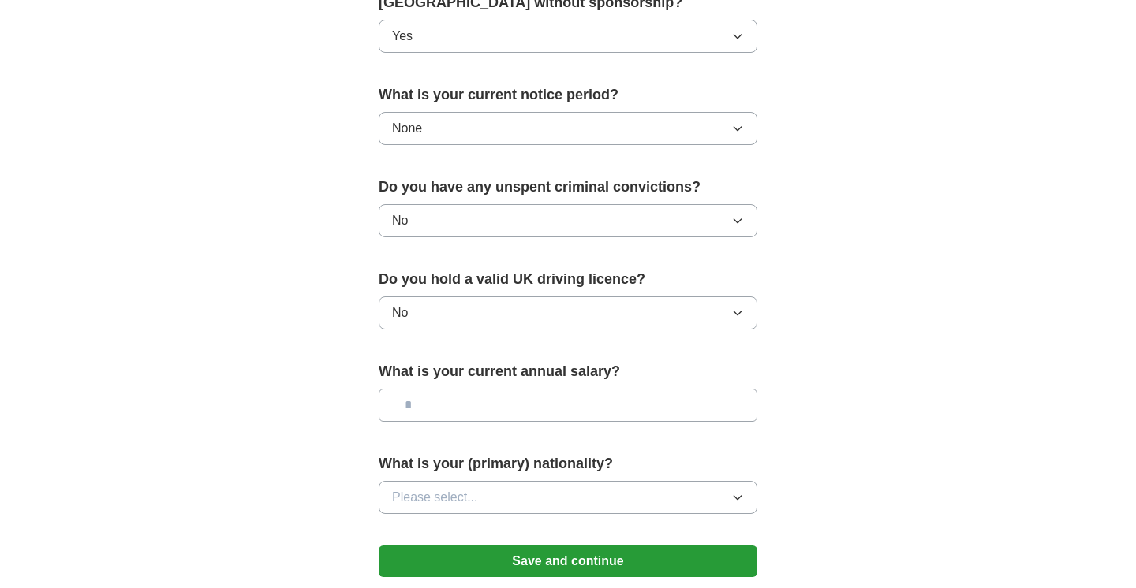
scroll to position [873, 0]
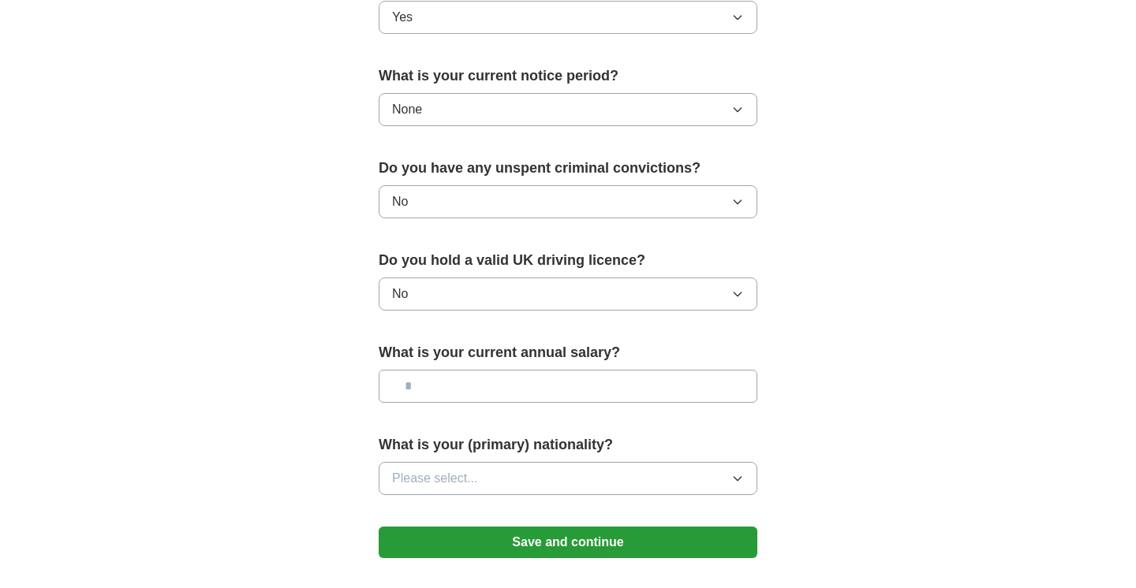
click at [442, 386] on input "text" at bounding box center [568, 386] width 379 height 33
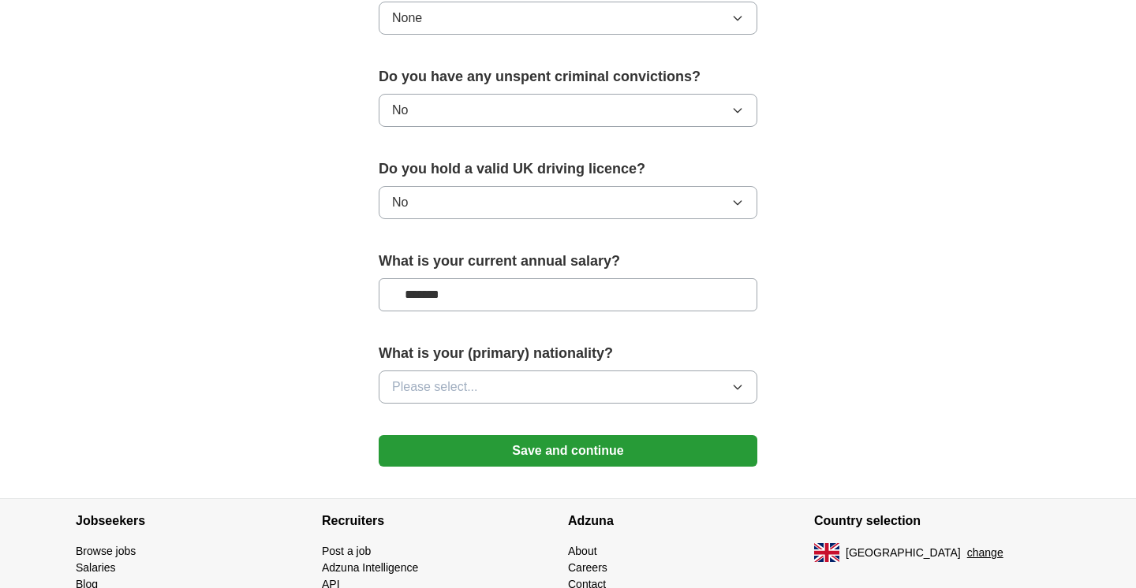
scroll to position [964, 0]
type input "*******"
click at [744, 393] on button "Please select..." at bounding box center [568, 387] width 379 height 33
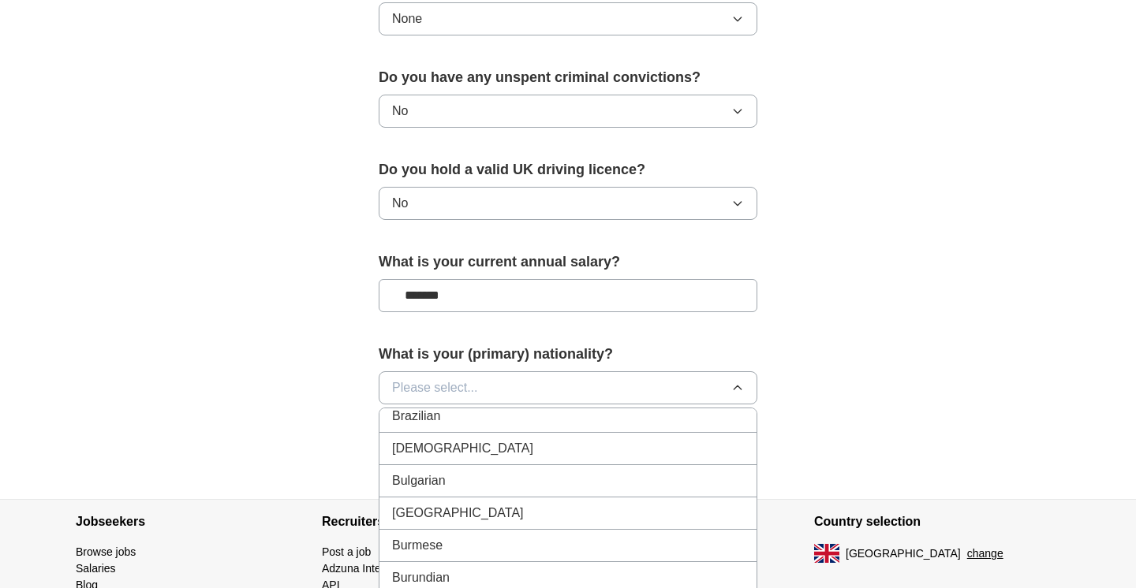
scroll to position [853, 0]
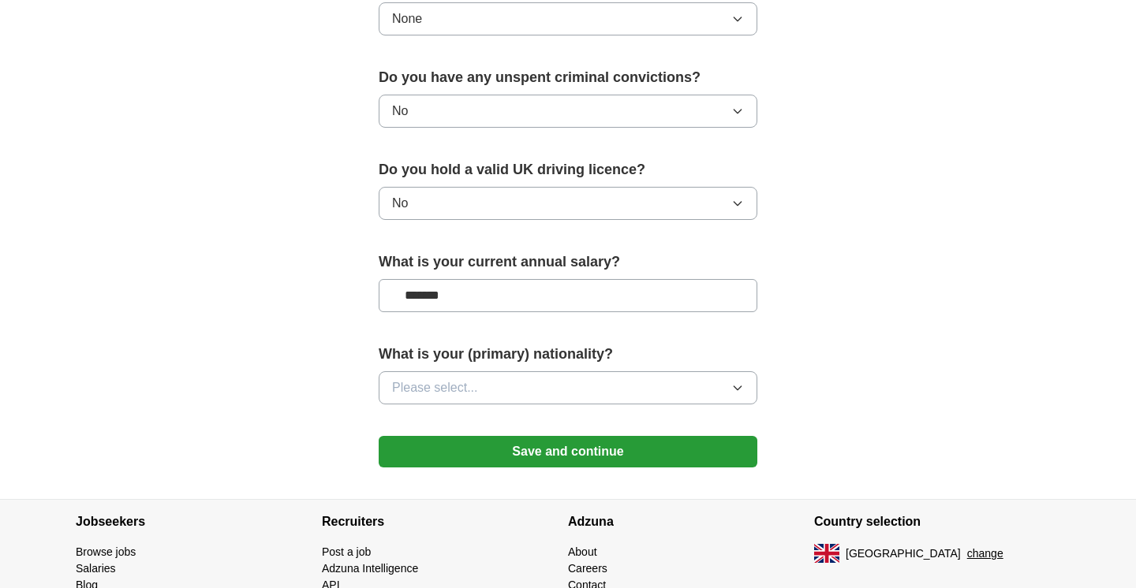
click at [439, 405] on div "What is your (primary) nationality? Please select..." at bounding box center [568, 380] width 379 height 73
click at [734, 389] on icon "button" at bounding box center [737, 388] width 13 height 13
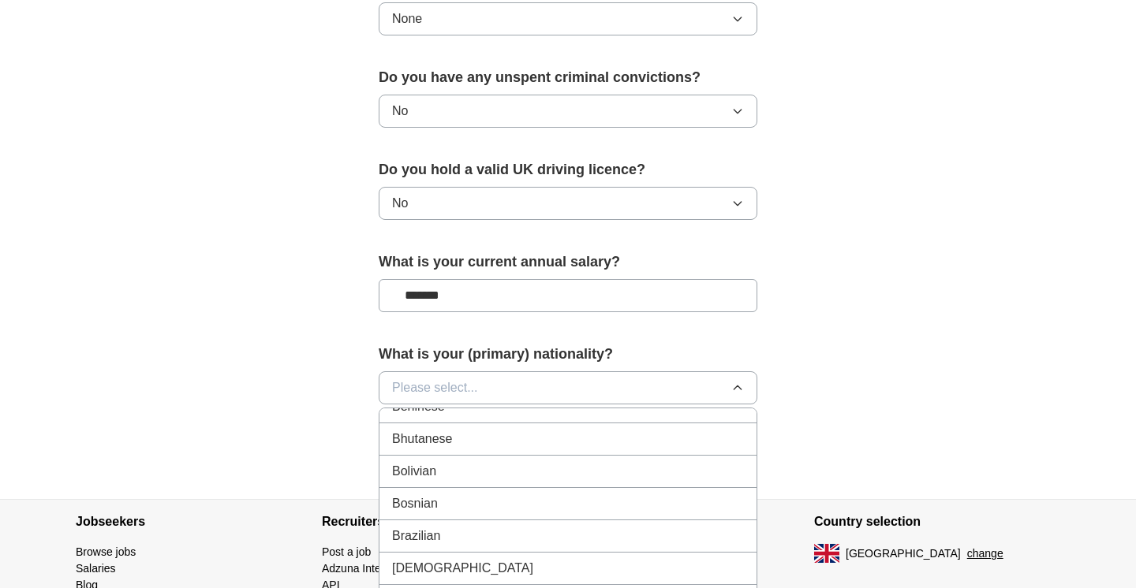
scroll to position [739, 0]
click at [421, 528] on span "Brazilian" at bounding box center [416, 525] width 48 height 19
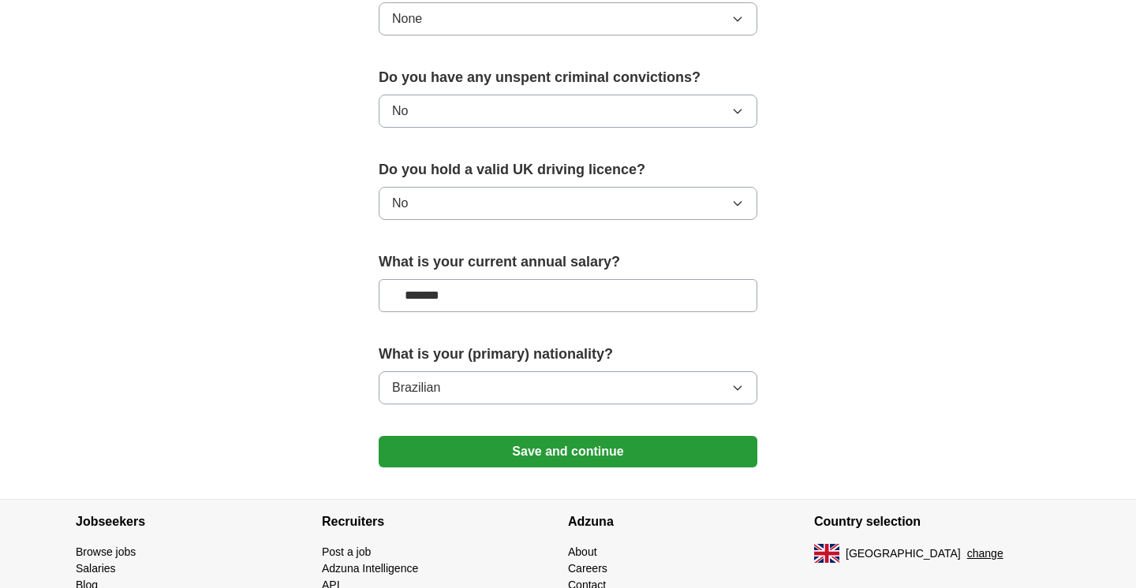
click at [558, 450] on button "Save and continue" at bounding box center [568, 452] width 379 height 32
